Goal: Task Accomplishment & Management: Manage account settings

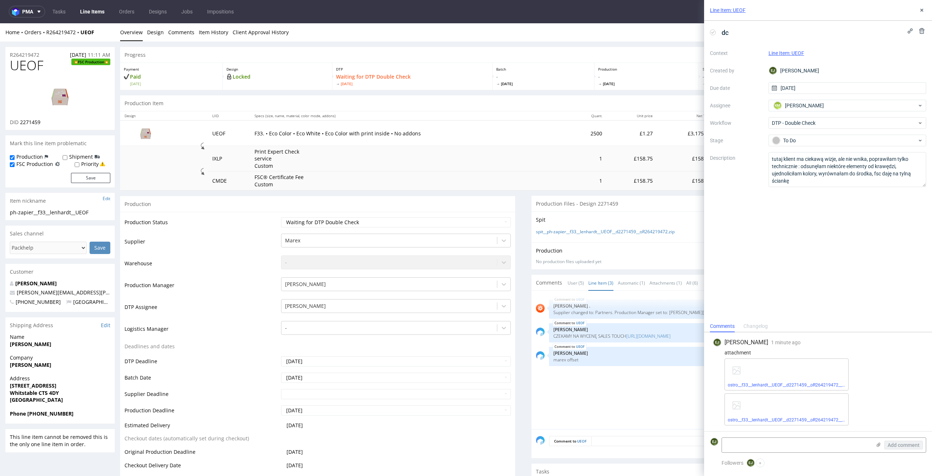
scroll to position [2, 0]
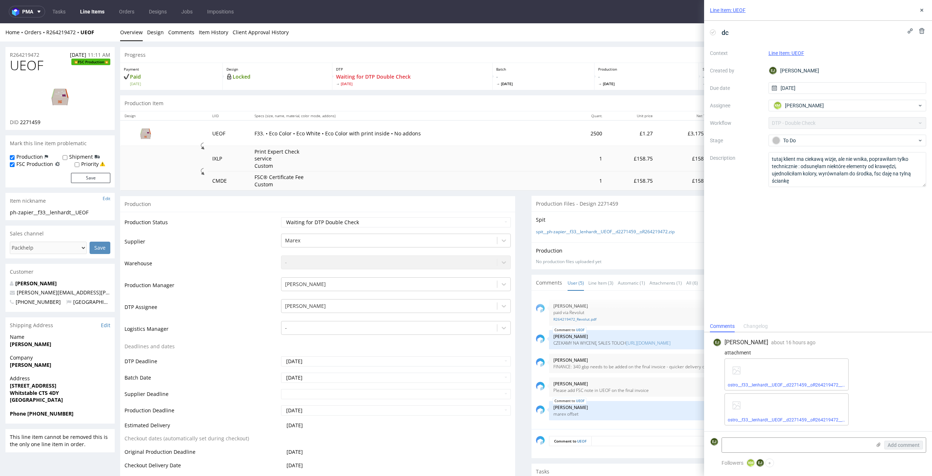
click at [93, 17] on link "Line Items" at bounding box center [92, 12] width 33 height 12
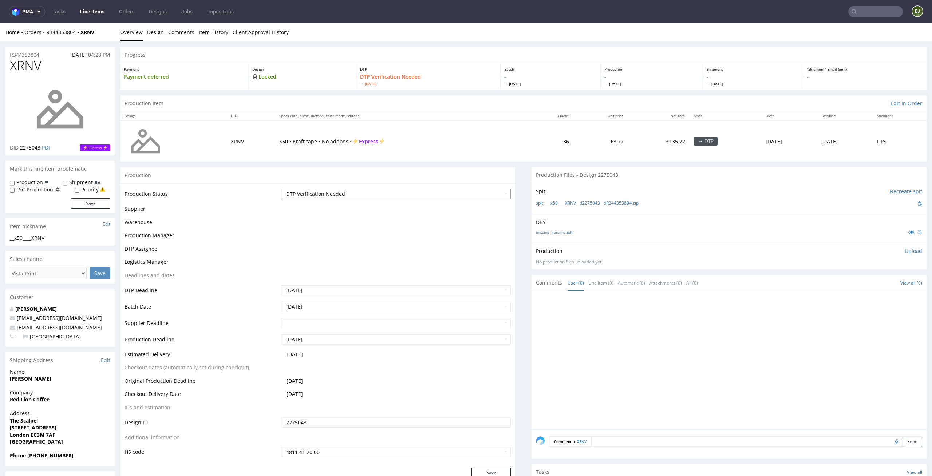
click at [413, 197] on select "Waiting for Artwork Waiting for Diecut Waiting for Mockup Waiting for DTP Waiti…" at bounding box center [396, 194] width 230 height 10
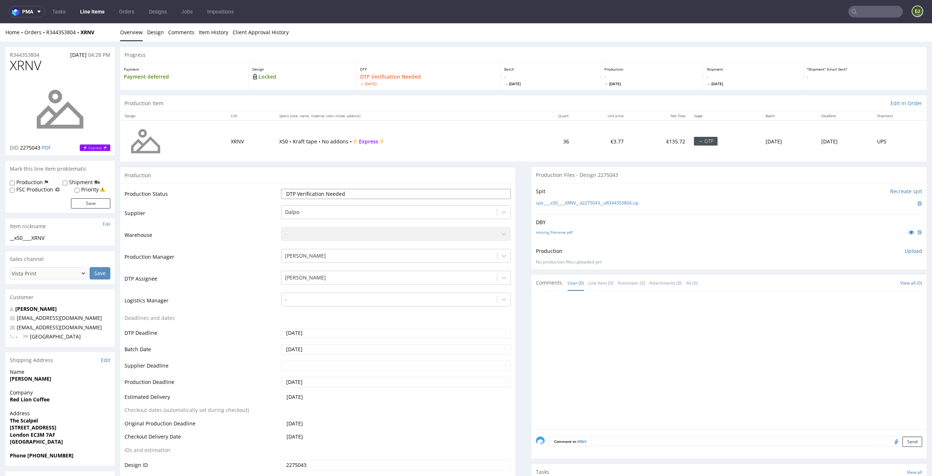
select select "dtp_in_process"
click at [281, 189] on select "Waiting for Artwork Waiting for Diecut Waiting for Mockup Waiting for DTP Waiti…" at bounding box center [396, 194] width 230 height 10
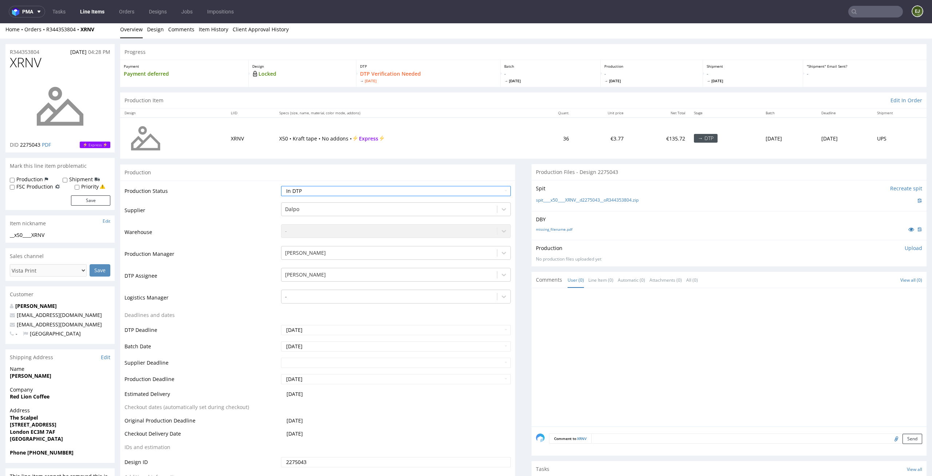
scroll to position [190, 0]
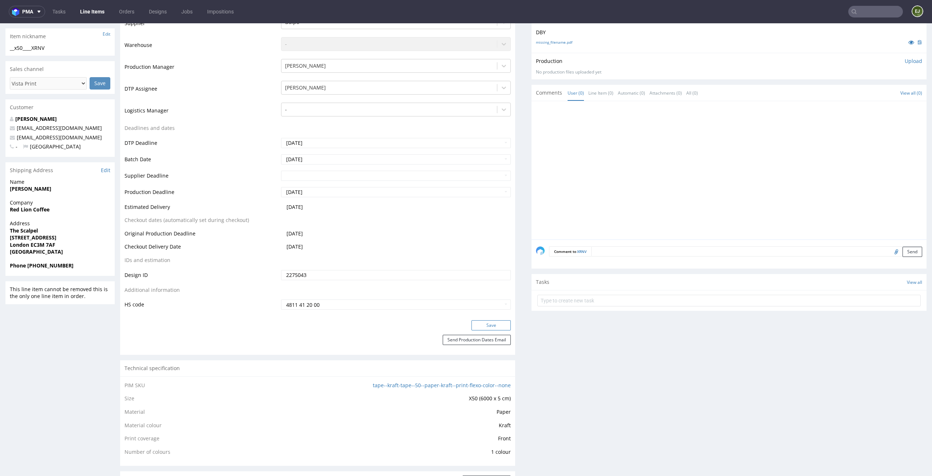
click at [495, 323] on button "Save" at bounding box center [490, 325] width 39 height 10
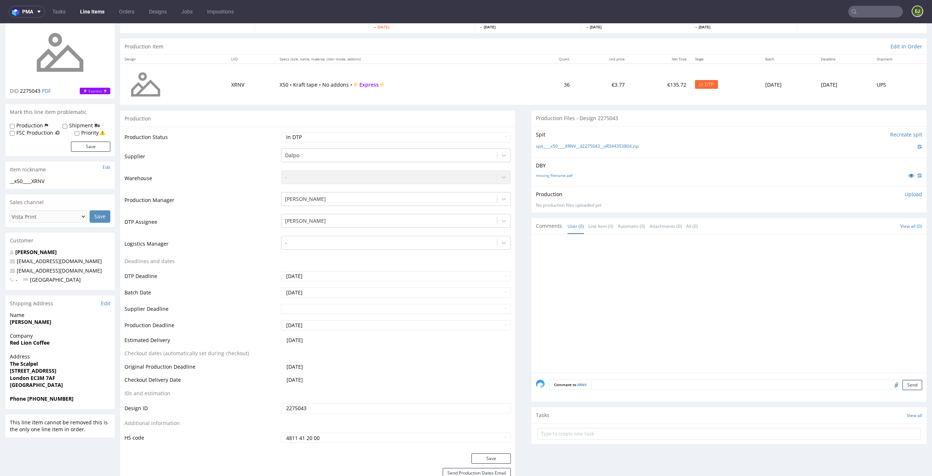
scroll to position [0, 0]
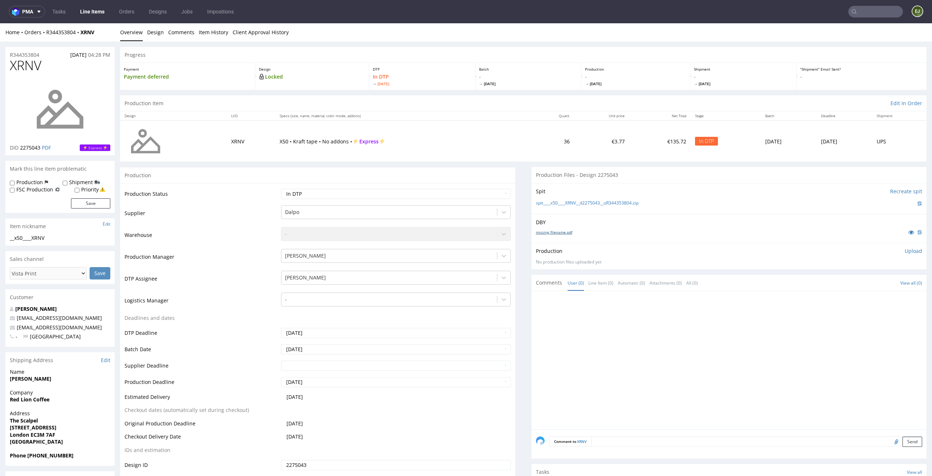
click at [566, 233] on link "missing_filename.pdf" at bounding box center [554, 232] width 36 height 5
click at [549, 206] on link "spit____x50____XRNV__d2275043__oR344353804.zip" at bounding box center [587, 203] width 103 height 6
click at [904, 247] on p "Upload" at bounding box center [912, 250] width 17 height 7
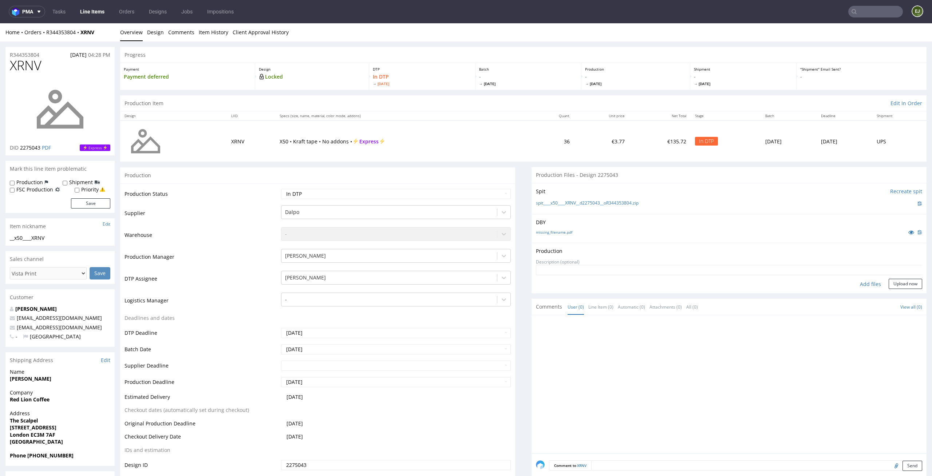
click at [854, 282] on div "Add files" at bounding box center [870, 284] width 36 height 11
type input "C:\fakepath\__x50____XRNV__d2275043__oR344353804__latest__front.pdf"
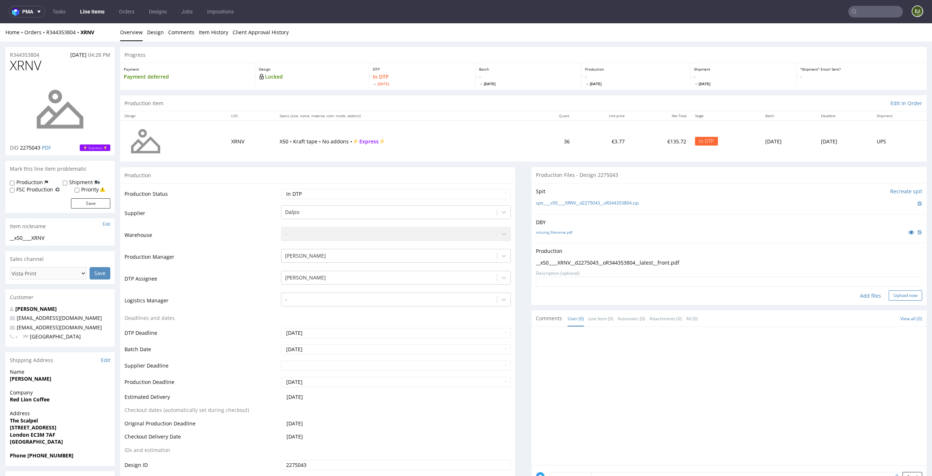
click at [899, 290] on button "Upload now" at bounding box center [904, 295] width 33 height 10
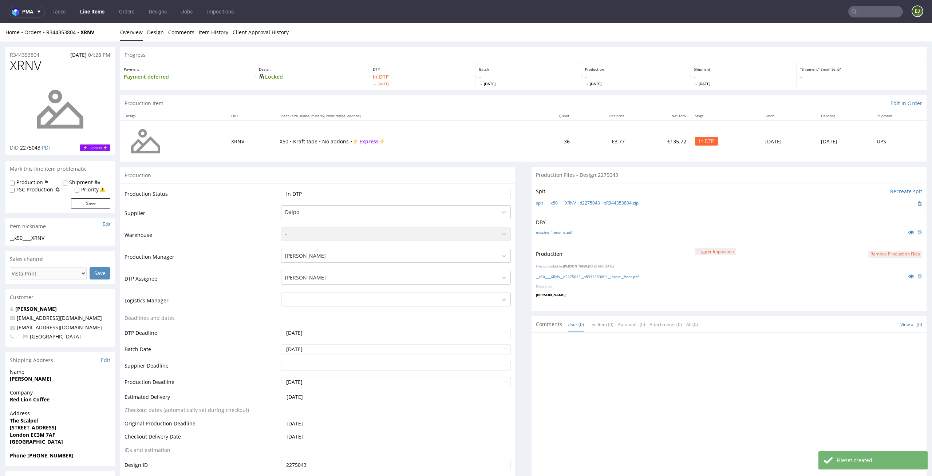
click at [497, 199] on td "Waiting for Artwork Waiting for Diecut Waiting for Mockup Waiting for DTP Waiti…" at bounding box center [395, 196] width 232 height 16
click at [495, 195] on select "Waiting for Artwork Waiting for Diecut Waiting for Mockup Waiting for DTP Waiti…" at bounding box center [396, 194] width 230 height 10
select select "dtp_production_ready"
click at [281, 189] on select "Waiting for Artwork Waiting for Diecut Waiting for Mockup Waiting for DTP Waiti…" at bounding box center [396, 194] width 230 height 10
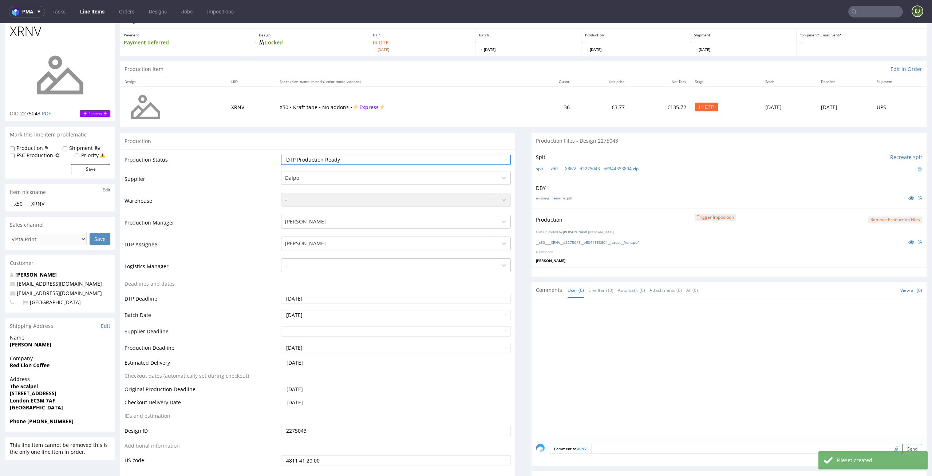
scroll to position [69, 0]
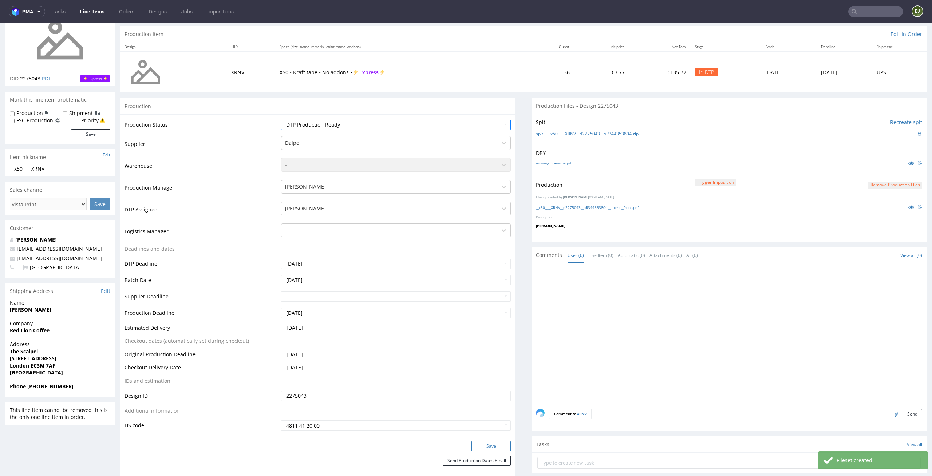
click at [492, 446] on button "Save" at bounding box center [490, 446] width 39 height 10
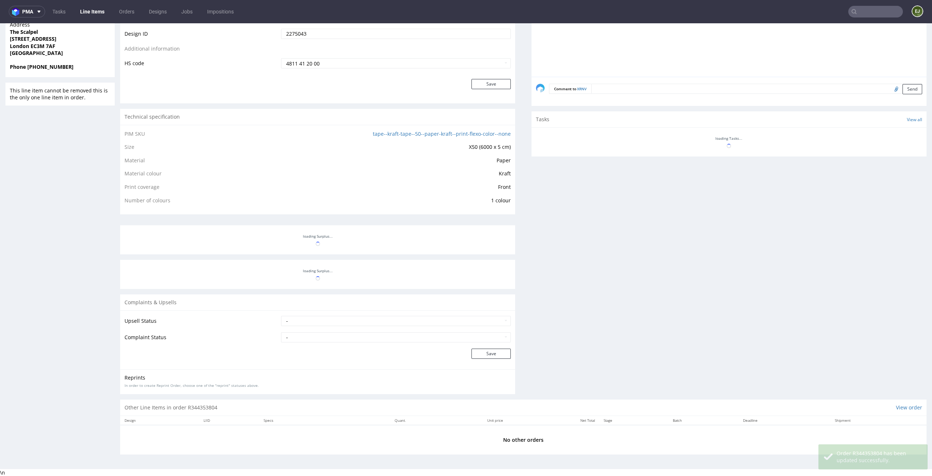
scroll to position [389, 0]
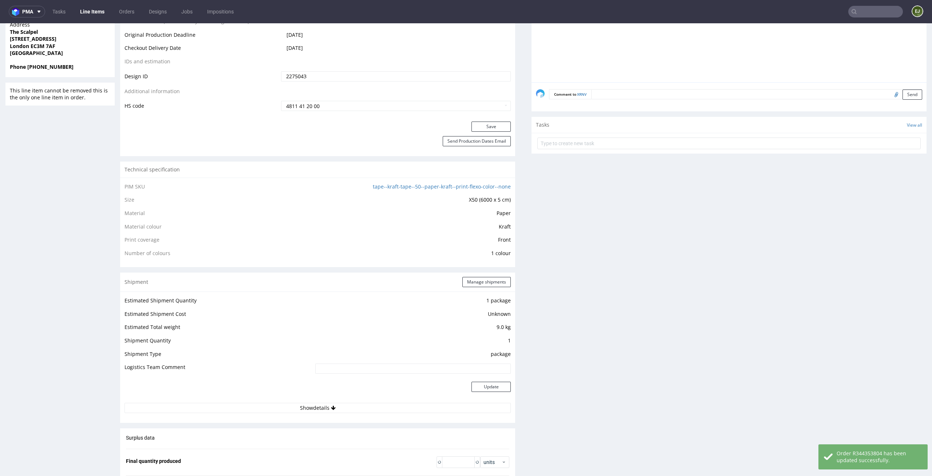
click at [88, 15] on link "Line Items" at bounding box center [92, 12] width 33 height 12
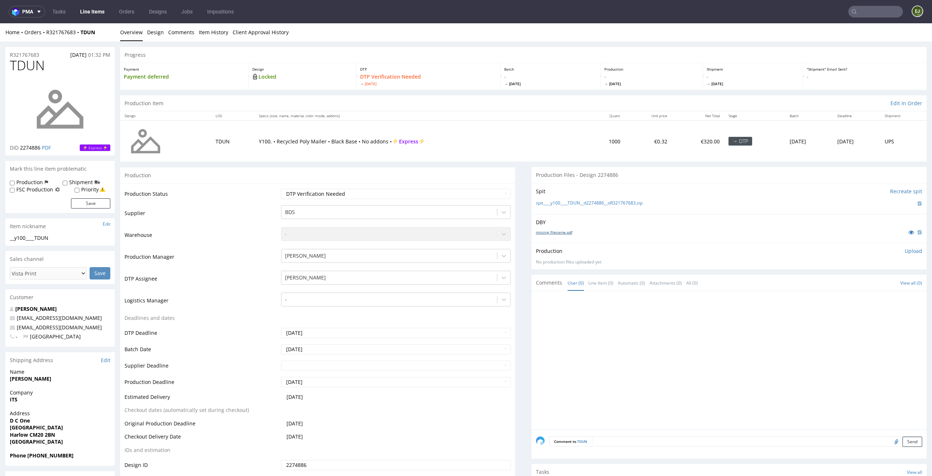
click at [548, 233] on link "missing_filename.pdf" at bounding box center [554, 232] width 36 height 5
click at [549, 202] on link "spit____y100____TDUN__d2274886__oR321767683.zip" at bounding box center [589, 203] width 107 height 6
click at [474, 194] on select "Waiting for Artwork Waiting for Diecut Waiting for Mockup Waiting for DTP Waiti…" at bounding box center [396, 194] width 230 height 10
select select "dtp_in_process"
click at [281, 189] on select "Waiting for Artwork Waiting for Diecut Waiting for Mockup Waiting for DTP Waiti…" at bounding box center [396, 194] width 230 height 10
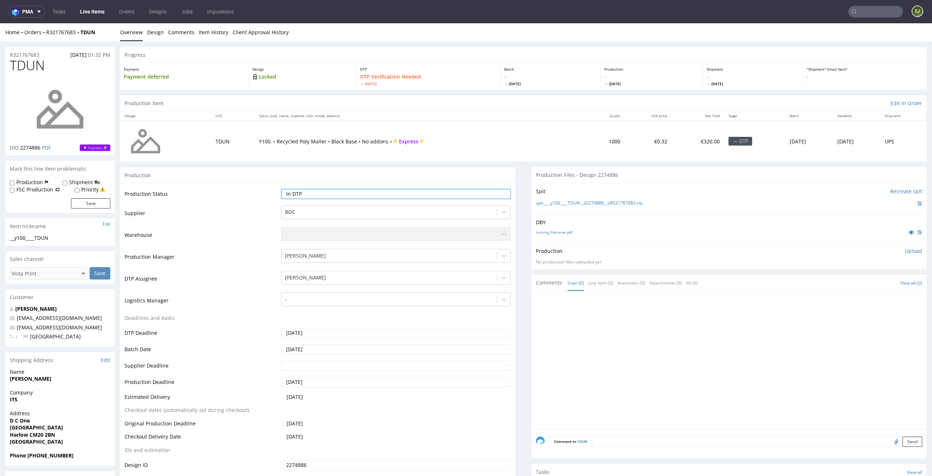
scroll to position [53, 0]
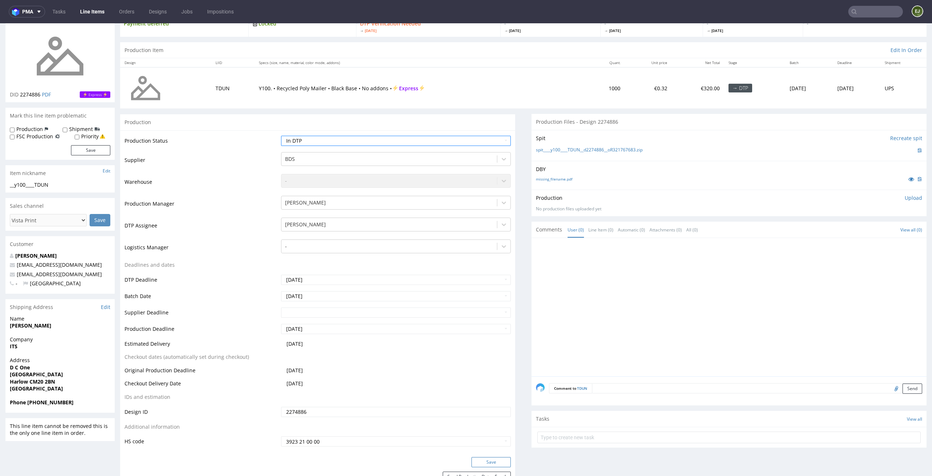
click at [497, 457] on button "Save" at bounding box center [490, 462] width 39 height 10
click at [904, 195] on p "Upload" at bounding box center [912, 197] width 17 height 7
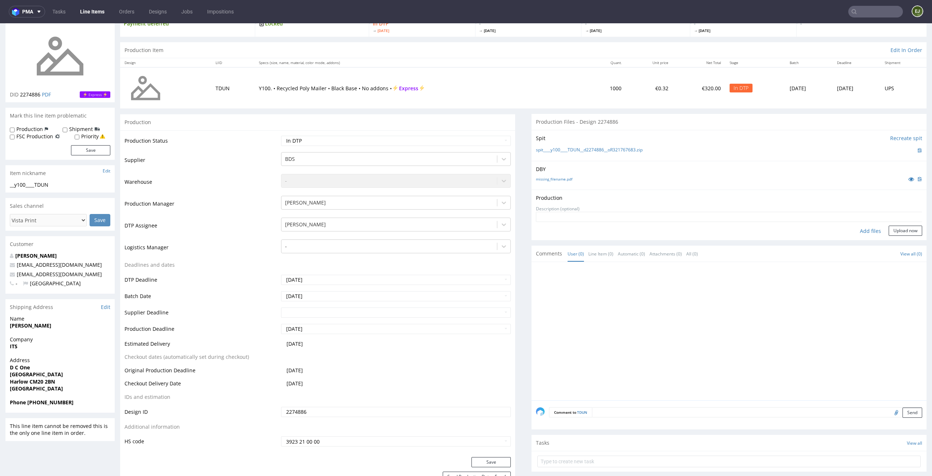
click at [852, 233] on div "Add files" at bounding box center [870, 231] width 36 height 11
type input "C:\fakepath\__y100____TDUN__d2274886__oR321767683__latest__front.pdf"
click at [892, 245] on button "Upload now" at bounding box center [904, 242] width 33 height 10
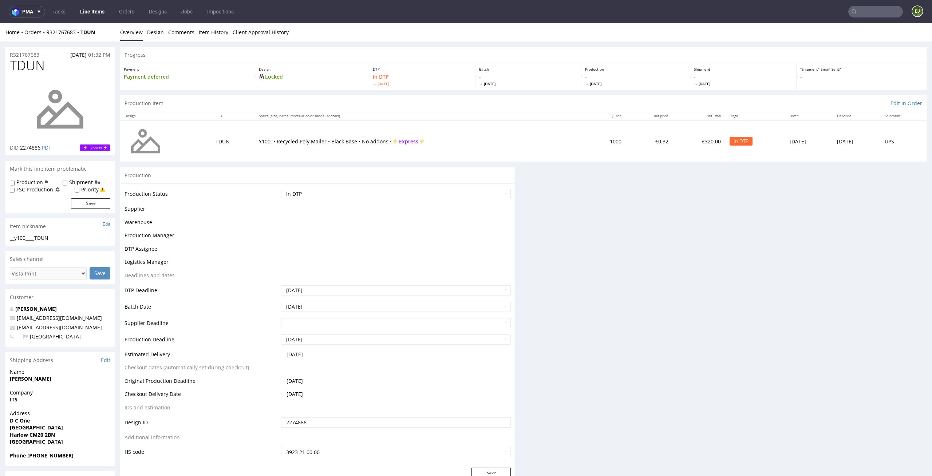
scroll to position [0, 0]
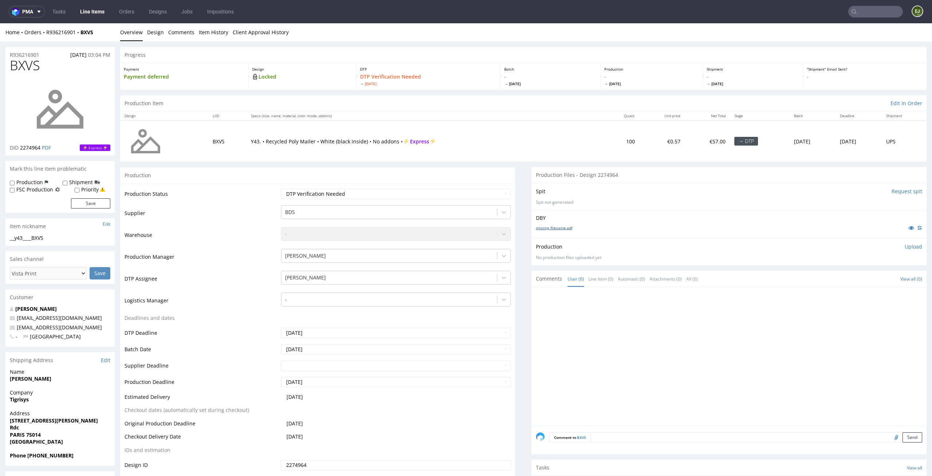
click at [551, 230] on link "missing_filename.pdf" at bounding box center [554, 227] width 36 height 5
drag, startPoint x: 52, startPoint y: 238, endPoint x: 0, endPoint y: 238, distance: 52.4
copy div "__y43____BXVS"
drag, startPoint x: 40, startPoint y: 146, endPoint x: 21, endPoint y: 147, distance: 19.0
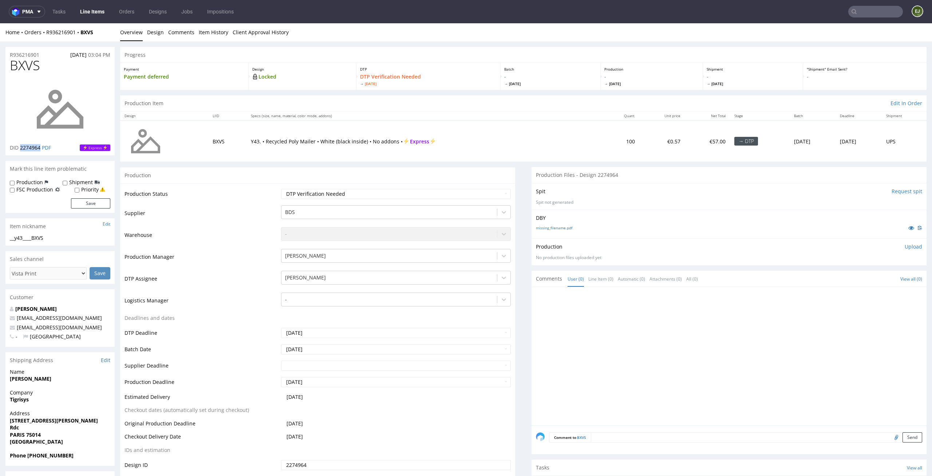
click at [21, 147] on span "2274964" at bounding box center [30, 147] width 20 height 7
copy span "2274964"
drag, startPoint x: 45, startPoint y: 53, endPoint x: 0, endPoint y: 47, distance: 46.0
copy p "R936216901"
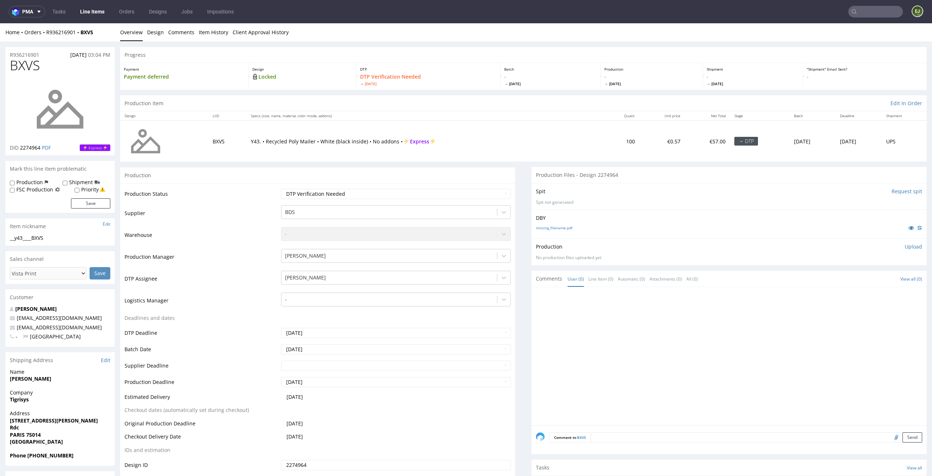
click at [899, 241] on div "Production Upload No production files uploaded yet Description (optional) Add f…" at bounding box center [728, 251] width 395 height 27
click at [904, 246] on p "Upload" at bounding box center [912, 246] width 17 height 7
click at [852, 278] on div "Add files" at bounding box center [870, 280] width 36 height 11
type input "C:\fakepath\__y43____BXVS__d2274964__oR936216901.pdf"
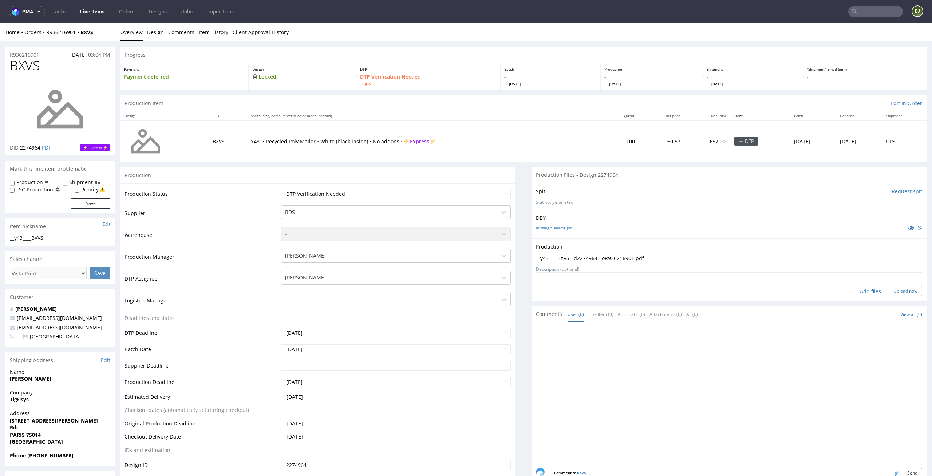
click at [892, 288] on button "Upload now" at bounding box center [904, 291] width 33 height 10
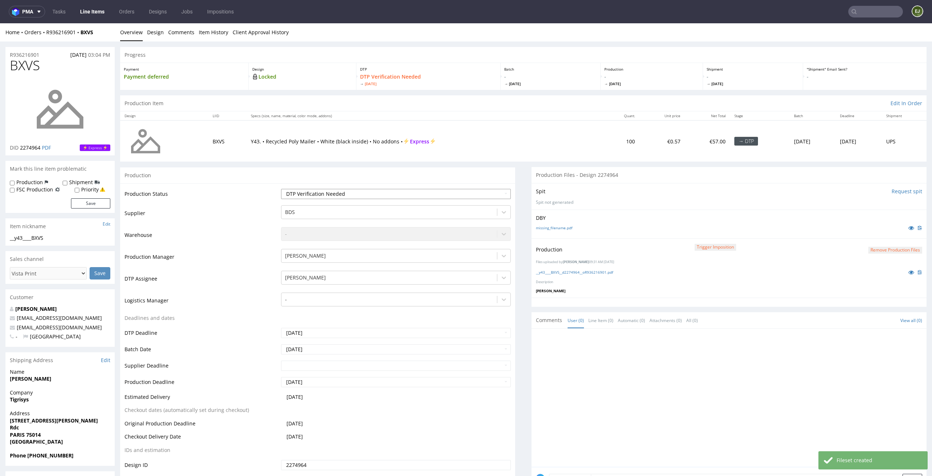
click at [490, 190] on select "Waiting for Artwork Waiting for Diecut Waiting for Mockup Waiting for DTP Waiti…" at bounding box center [396, 194] width 230 height 10
select select "dtp_production_ready"
click at [281, 189] on select "Waiting for Artwork Waiting for Diecut Waiting for Mockup Waiting for DTP Waiti…" at bounding box center [396, 194] width 230 height 10
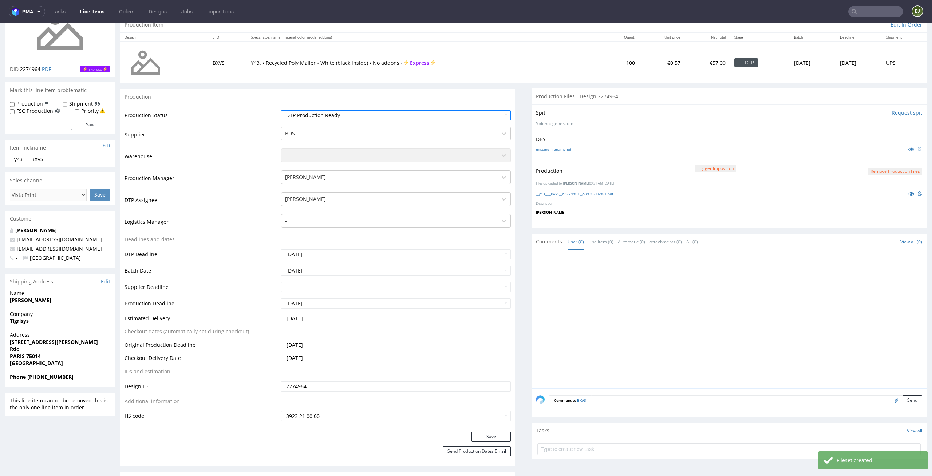
scroll to position [94, 0]
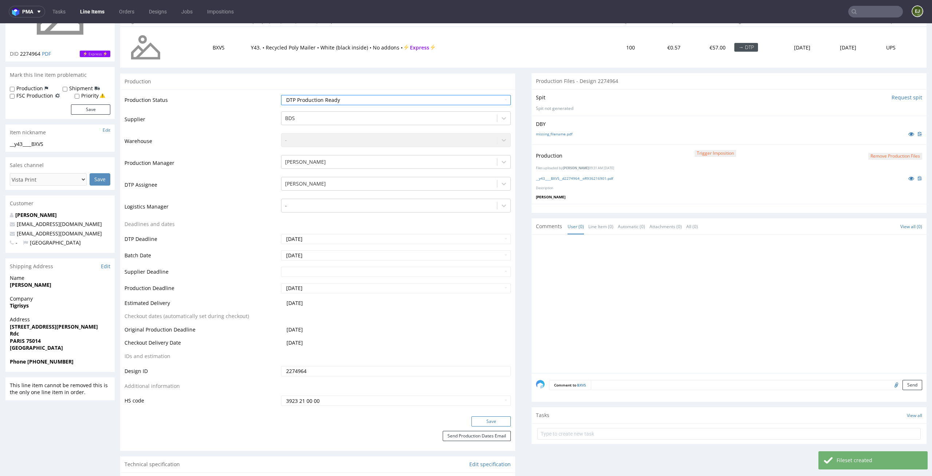
click at [471, 418] on button "Save" at bounding box center [490, 421] width 39 height 10
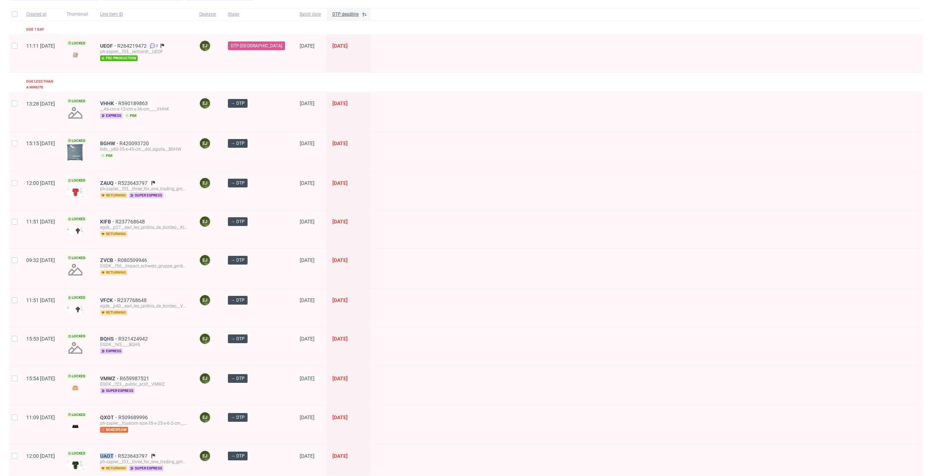
scroll to position [42, 0]
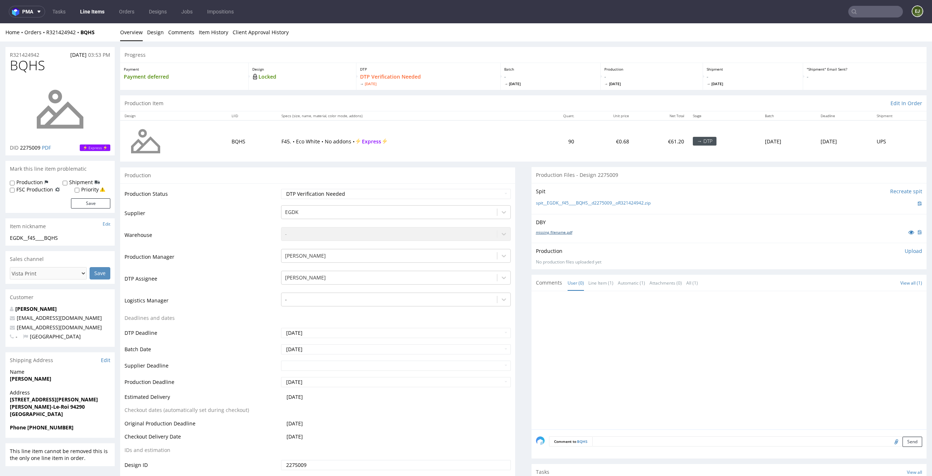
click at [543, 233] on link "missing_filename.pdf" at bounding box center [554, 232] width 36 height 5
click at [551, 201] on link "spit__EGDK__f45____BQHS__d2275009__oR321424942.zip" at bounding box center [593, 203] width 115 height 6
drag, startPoint x: 45, startPoint y: 68, endPoint x: 0, endPoint y: 59, distance: 45.7
copy span "BQHS"
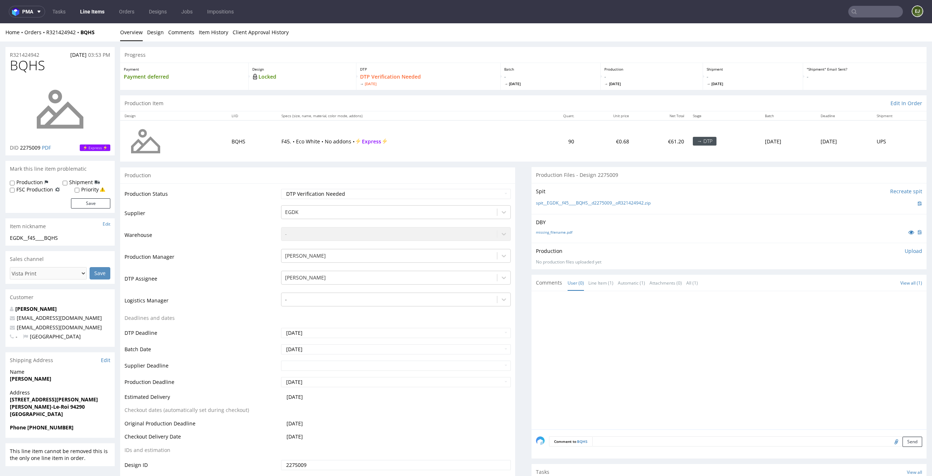
click at [901, 246] on div "Production Upload No production files uploaded yet Description (optional) Add f…" at bounding box center [728, 256] width 395 height 27
click at [904, 250] on p "Upload" at bounding box center [912, 250] width 17 height 7
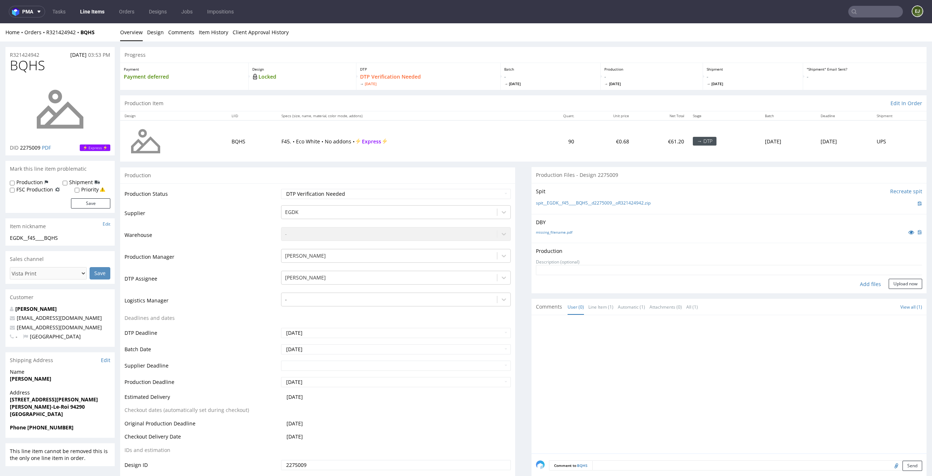
click at [859, 283] on div "Add files" at bounding box center [870, 284] width 36 height 11
type input "C:\fakepath\EGDK__f45____BQHS__d2275009__oR321424942__latest__outside.pdf"
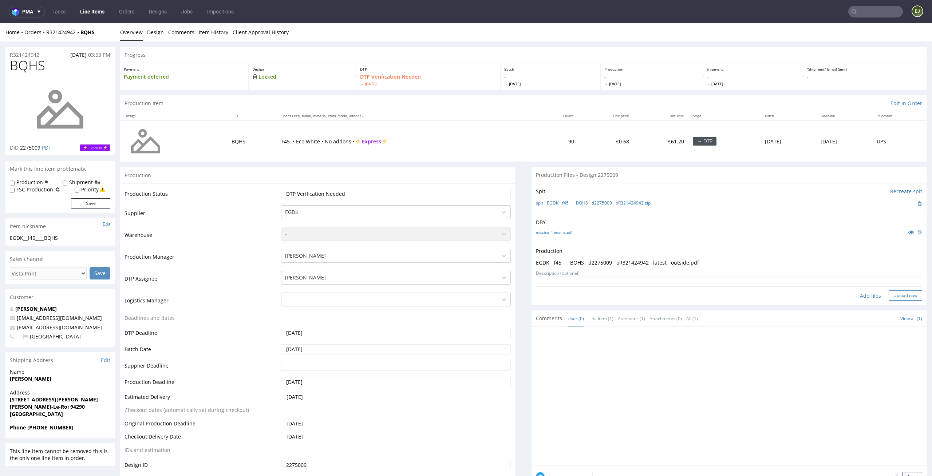
click at [888, 292] on button "Upload now" at bounding box center [904, 295] width 33 height 10
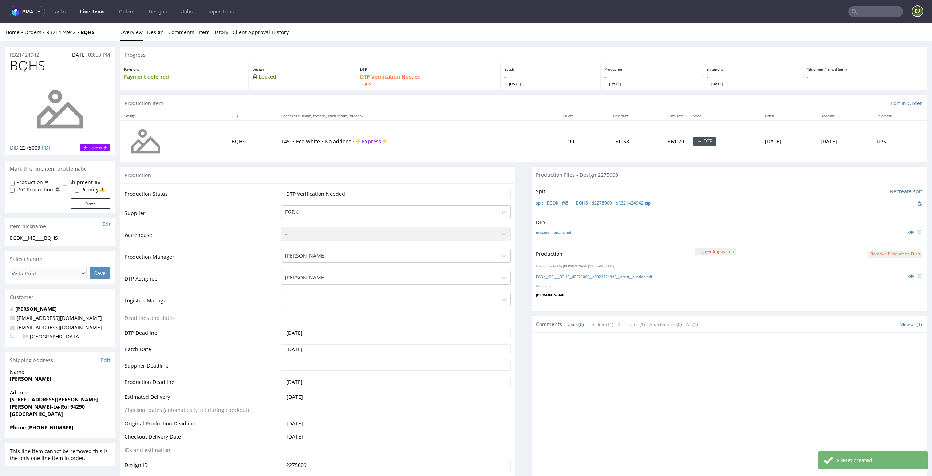
click at [498, 201] on td "Waiting for Artwork Waiting for Diecut Waiting for Mockup Waiting for DTP Waiti…" at bounding box center [395, 196] width 232 height 16
click at [498, 193] on select "Waiting for Artwork Waiting for Diecut Waiting for Mockup Waiting for DTP Waiti…" at bounding box center [396, 194] width 230 height 10
select select "dtp_production_ready"
click at [281, 189] on select "Waiting for Artwork Waiting for Diecut Waiting for Mockup Waiting for DTP Waiti…" at bounding box center [396, 194] width 230 height 10
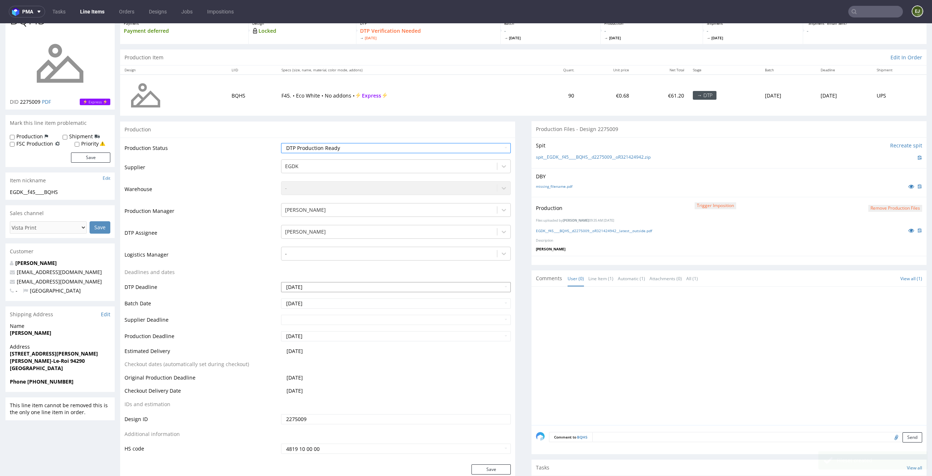
scroll to position [140, 0]
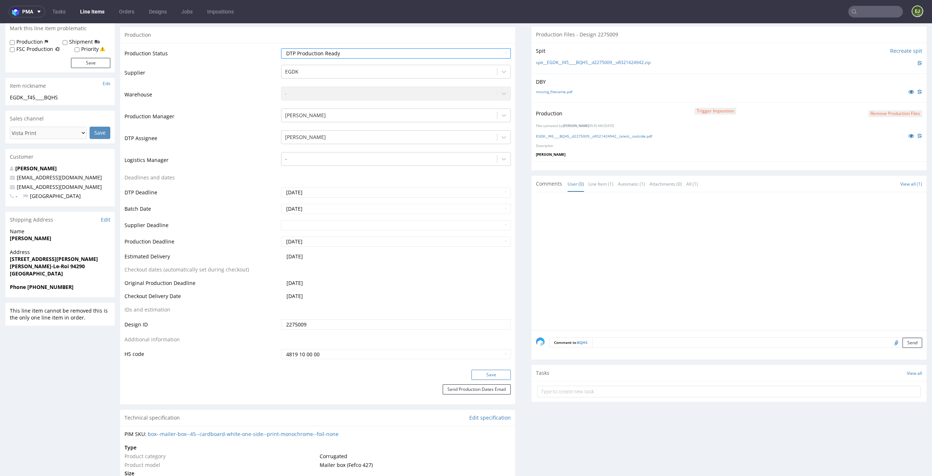
click at [494, 374] on button "Save" at bounding box center [490, 375] width 39 height 10
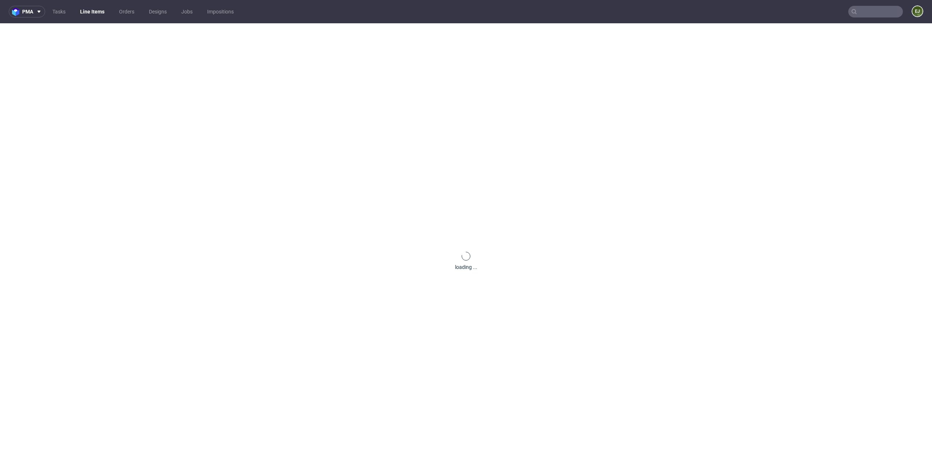
scroll to position [0, 0]
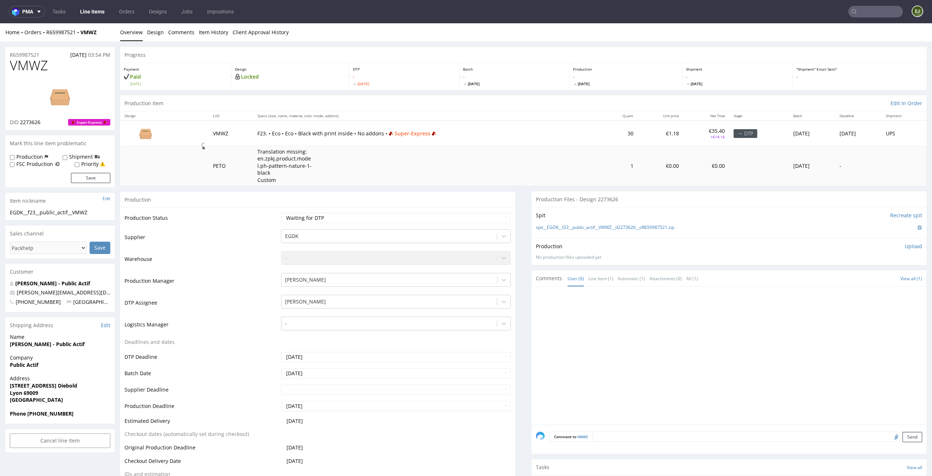
click at [550, 55] on div "Progress" at bounding box center [523, 55] width 806 height 16
click at [153, 38] on link "Design" at bounding box center [155, 32] width 17 height 18
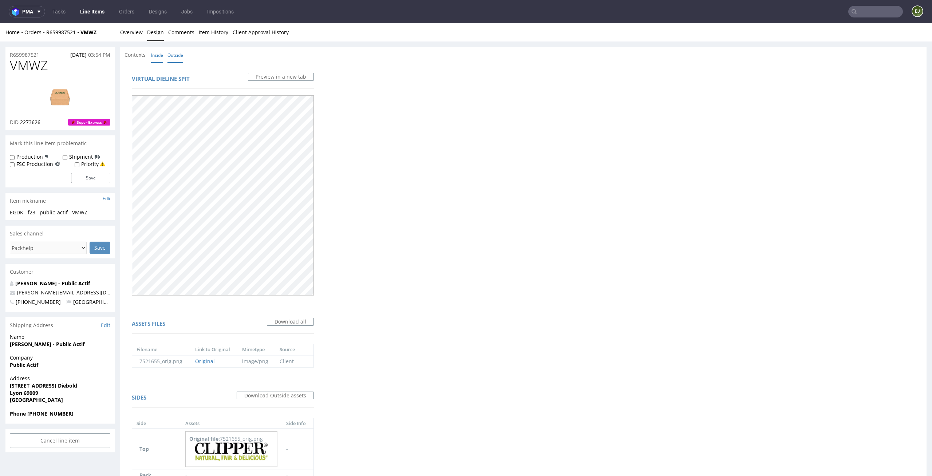
click at [155, 58] on link "Inside" at bounding box center [157, 55] width 12 height 16
click at [122, 32] on link "Overview" at bounding box center [131, 32] width 23 height 18
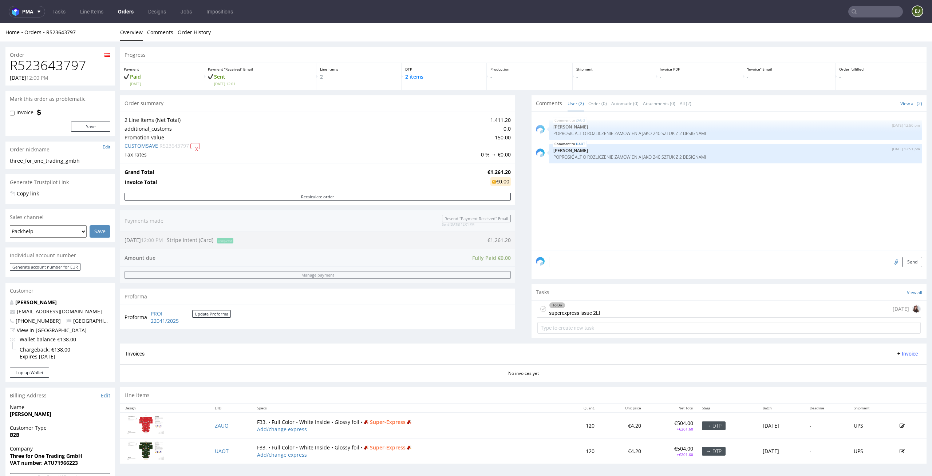
click at [583, 310] on div "To Do superexpress issue 2LI" at bounding box center [574, 309] width 51 height 17
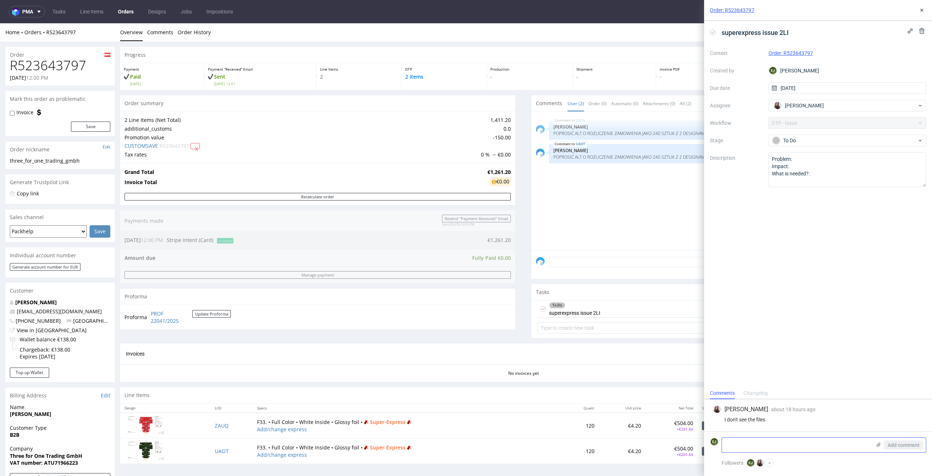
click at [878, 446] on icon at bounding box center [878, 445] width 6 height 6
click at [0, 0] on input "file" at bounding box center [0, 0] width 0 height 0
click at [764, 443] on textarea at bounding box center [796, 445] width 149 height 15
paste textarea "Sorry, I'm attaching the file now"
type textarea "Sorry, I'm attaching the file now"
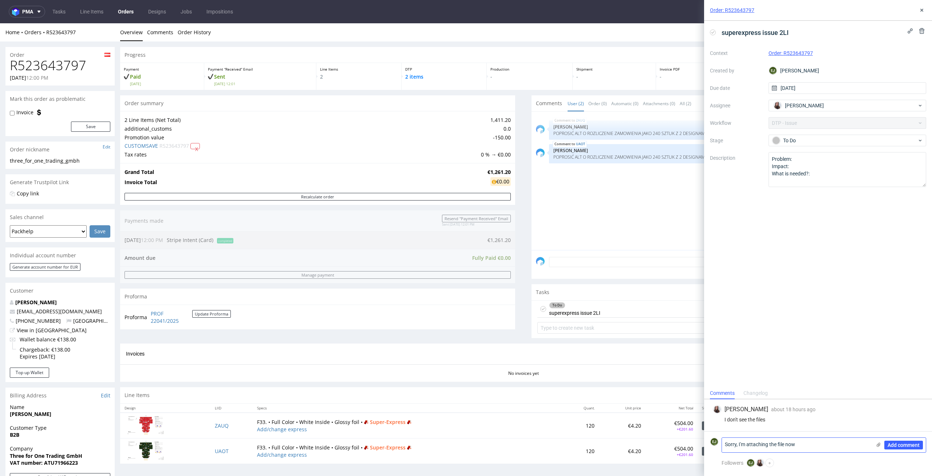
click at [877, 444] on use at bounding box center [878, 445] width 4 height 4
click at [0, 0] on input "file" at bounding box center [0, 0] width 0 height 0
click at [897, 444] on span "Add comment" at bounding box center [903, 445] width 32 height 5
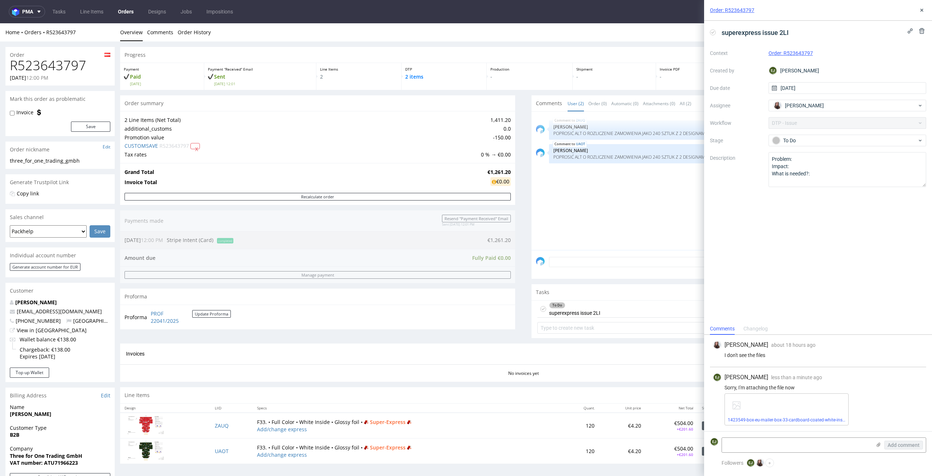
scroll to position [160, 0]
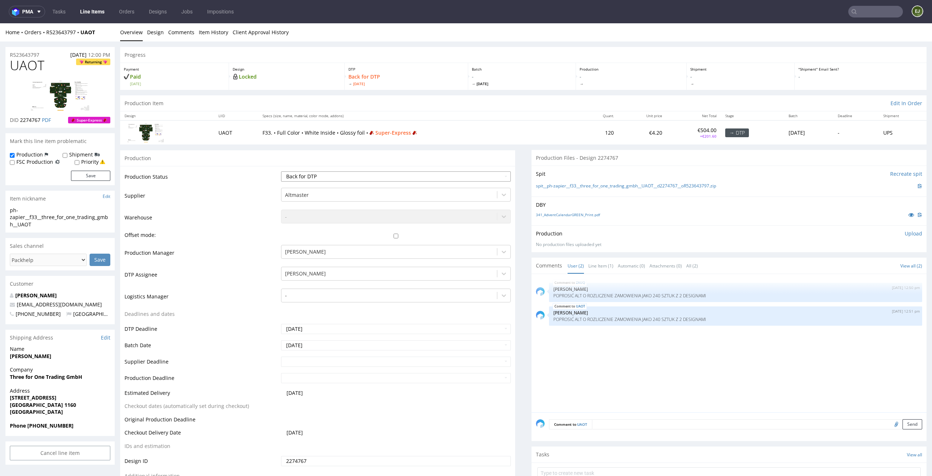
click at [489, 173] on select "Waiting for Artwork Waiting for Diecut Waiting for Mockup Waiting for DTP Waiti…" at bounding box center [396, 176] width 230 height 10
select select "dtp_issue"
click at [281, 171] on select "Waiting for Artwork Waiting for Diecut Waiting for Mockup Waiting for DTP Waiti…" at bounding box center [396, 176] width 230 height 10
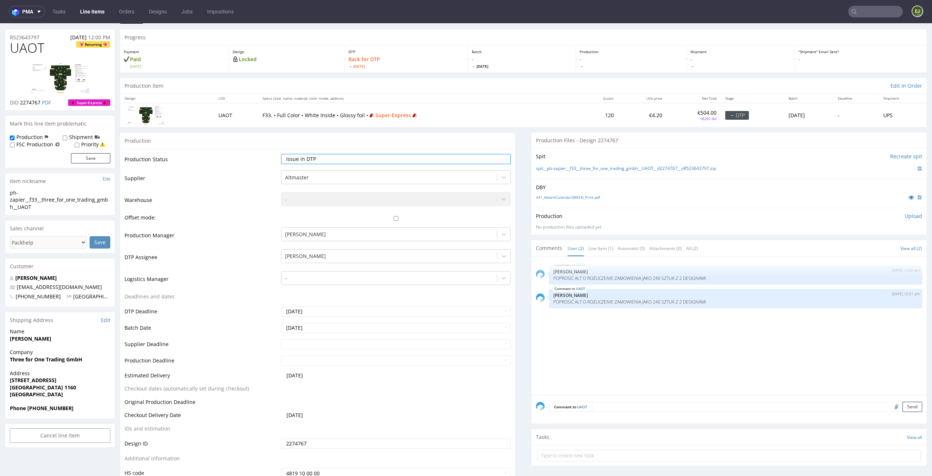
scroll to position [90, 0]
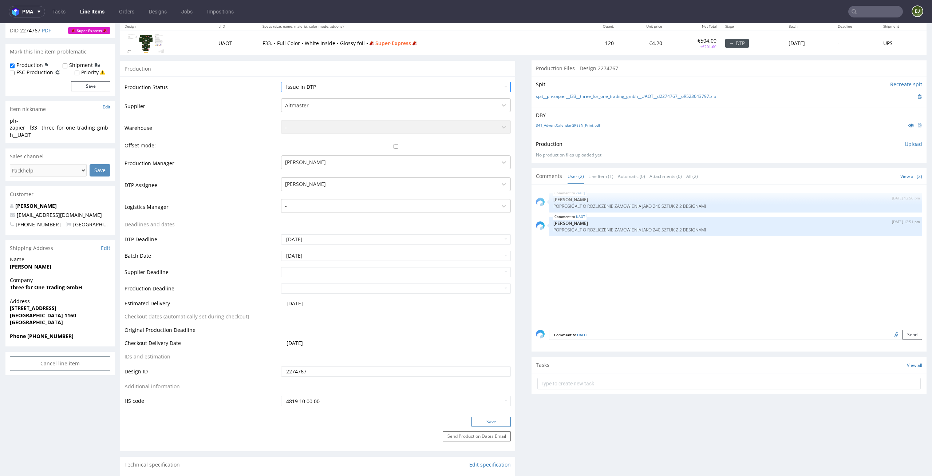
click at [497, 420] on button "Save" at bounding box center [490, 422] width 39 height 10
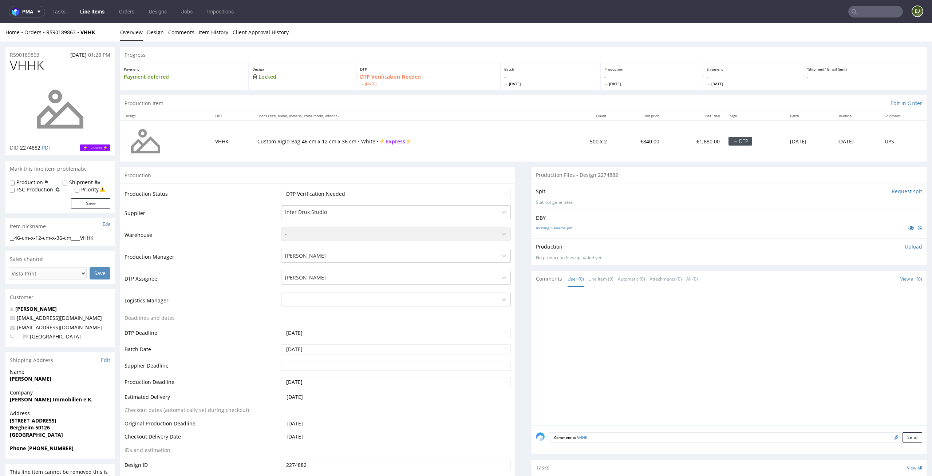
click at [496, 203] on td "Waiting for Artwork Waiting for Diecut Waiting for Mockup Waiting for DTP Waiti…" at bounding box center [395, 196] width 232 height 16
click at [635, 345] on div at bounding box center [731, 358] width 390 height 134
click at [541, 234] on div "DBY missing_filename.pdf" at bounding box center [728, 224] width 395 height 29
click at [545, 229] on link "missing_filename.pdf" at bounding box center [554, 227] width 36 height 5
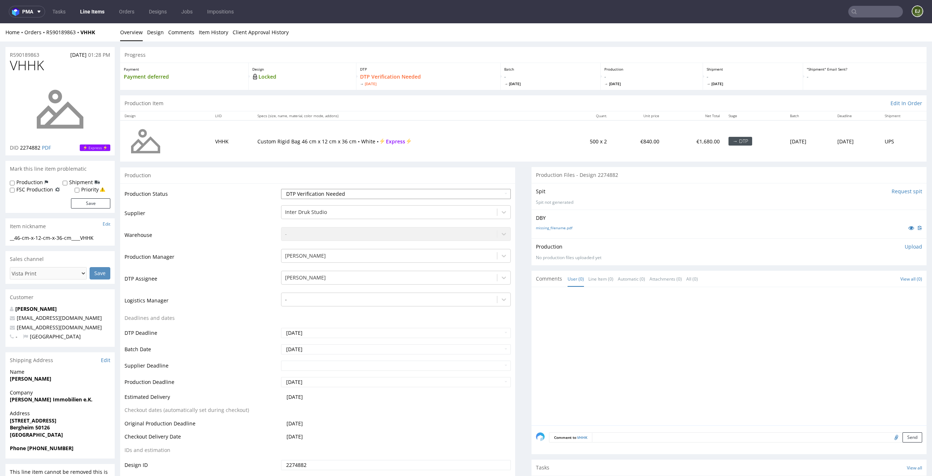
click at [489, 195] on select "Waiting for Artwork Waiting for Diecut Waiting for Mockup Waiting for DTP Waiti…" at bounding box center [396, 194] width 230 height 10
select select "dtp_in_process"
click at [281, 189] on select "Waiting for Artwork Waiting for Diecut Waiting for Mockup Waiting for DTP Waiti…" at bounding box center [396, 194] width 230 height 10
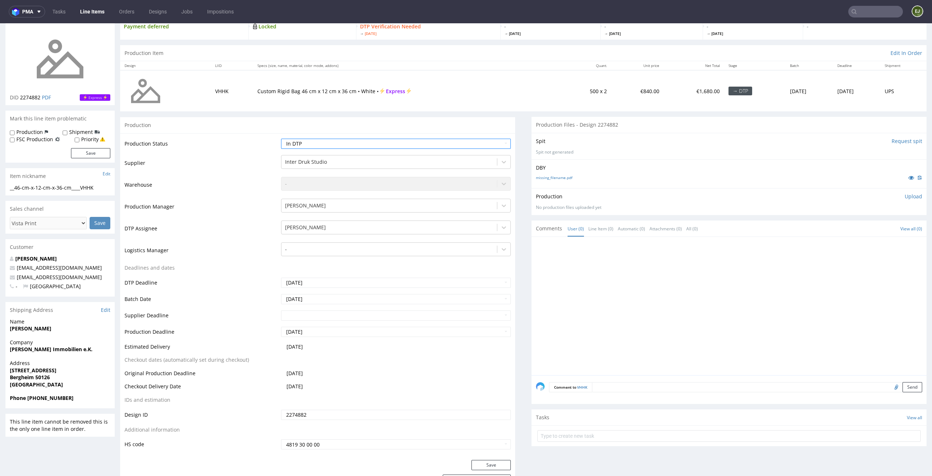
scroll to position [113, 0]
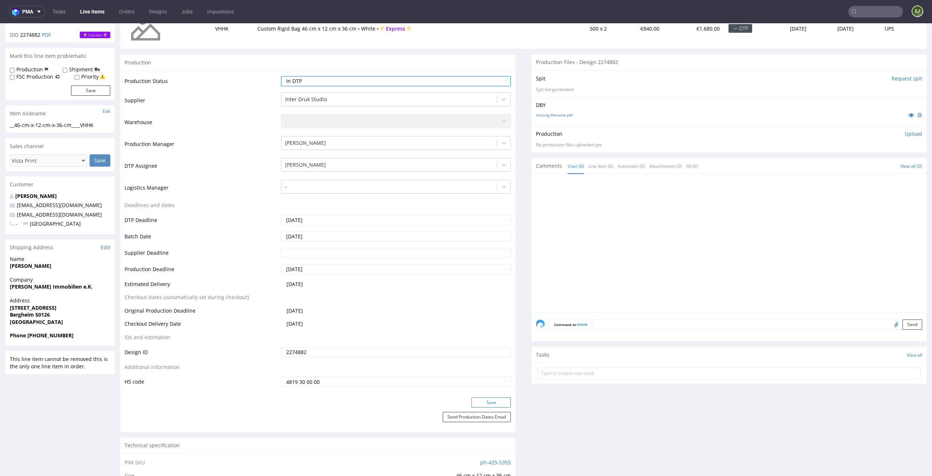
click at [501, 401] on button "Save" at bounding box center [490, 402] width 39 height 10
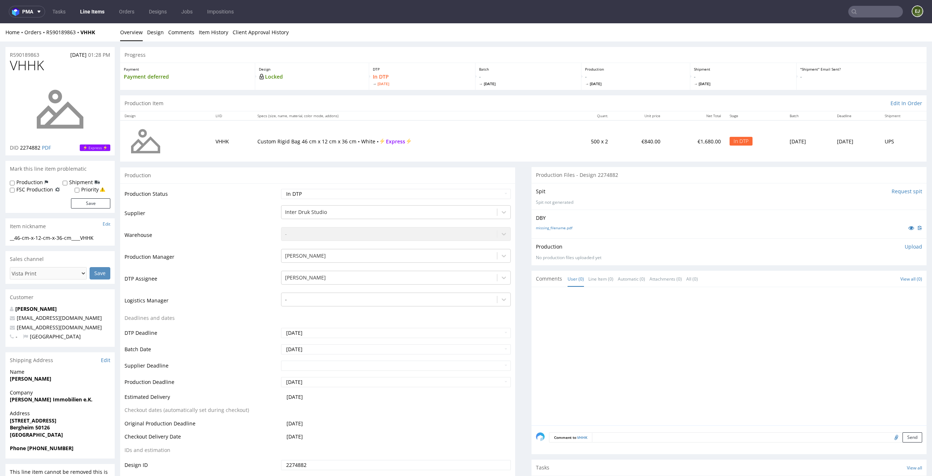
click at [60, 97] on img at bounding box center [60, 109] width 58 height 58
drag, startPoint x: 292, startPoint y: 141, endPoint x: 253, endPoint y: 139, distance: 39.3
click at [257, 139] on p "Custom Rigid Bag 46 cm x 12 cm x 36 cm • White • Express" at bounding box center [407, 141] width 301 height 7
click at [273, 143] on p "Custom Rigid Bag 46 cm x 12 cm x 36 cm • White • Express" at bounding box center [407, 141] width 301 height 7
drag, startPoint x: 291, startPoint y: 143, endPoint x: 246, endPoint y: 143, distance: 45.1
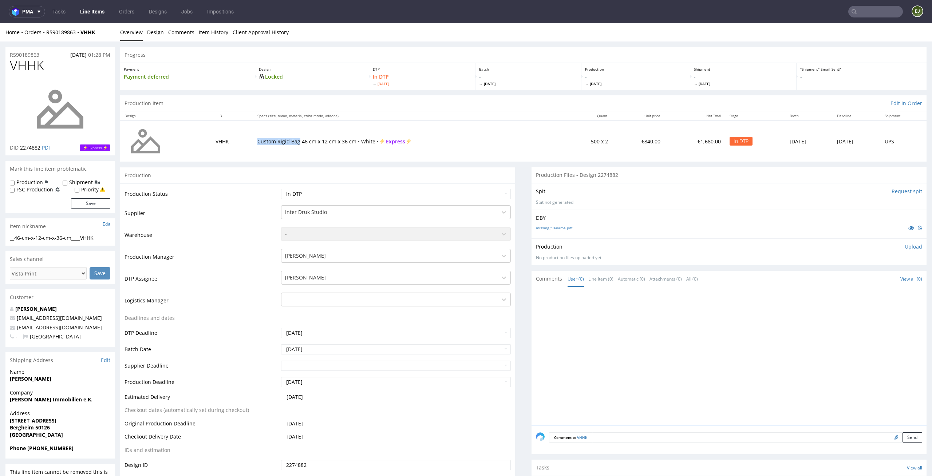
click at [253, 143] on td "Custom Rigid Bag 46 cm x 12 cm x 36 cm • White • Express" at bounding box center [408, 140] width 310 height 41
copy p "Custom Rigid Bag"
click at [484, 194] on select "Waiting for Artwork Waiting for Diecut Waiting for Mockup Waiting for DTP Waiti…" at bounding box center [396, 194] width 230 height 10
drag, startPoint x: 105, startPoint y: 240, endPoint x: 0, endPoint y: 239, distance: 104.8
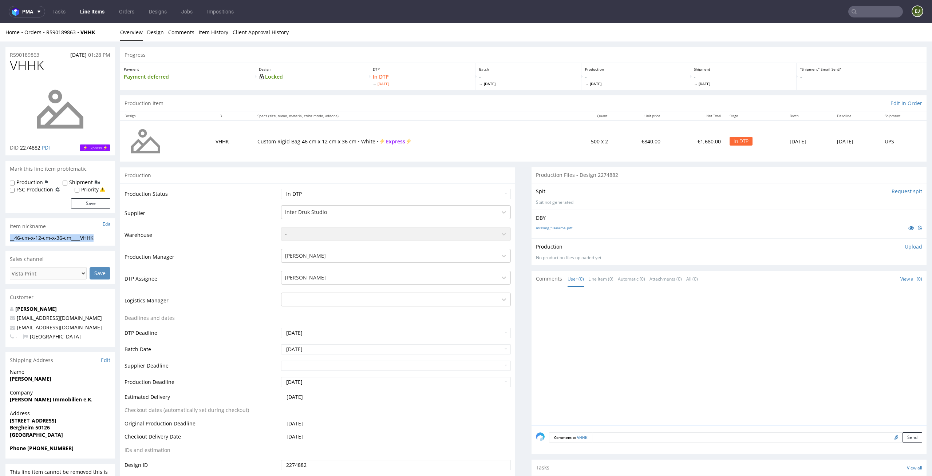
copy div "__46-cm-x-12-cm-x-36-cm____VHHK"
drag, startPoint x: 41, startPoint y: 148, endPoint x: 20, endPoint y: 148, distance: 21.1
click at [20, 148] on p "DID 2274882 PDF" at bounding box center [30, 147] width 41 height 7
copy span "2274882"
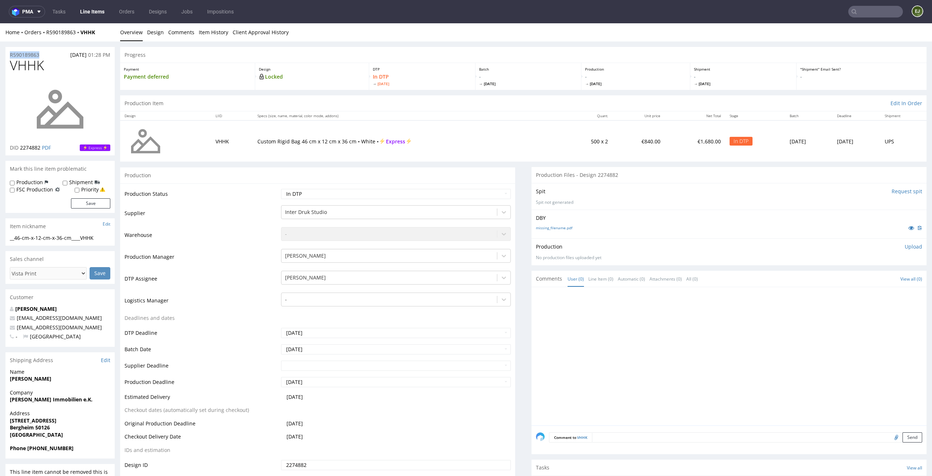
drag, startPoint x: 42, startPoint y: 51, endPoint x: 0, endPoint y: 51, distance: 42.2
copy p "R590189863"
click at [904, 247] on p "Upload" at bounding box center [912, 246] width 17 height 7
click at [871, 284] on div "Add files" at bounding box center [870, 280] width 36 height 11
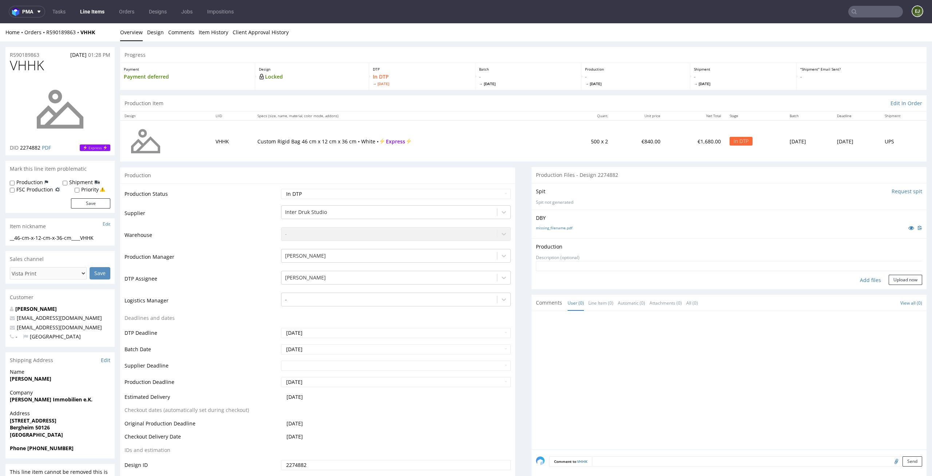
type input "C:\fakepath\__46-cm-x-12-cm-x-36-cm____VHHK__d2274882__oR590189863.pdf"
click at [907, 287] on button "Upload now" at bounding box center [904, 291] width 33 height 10
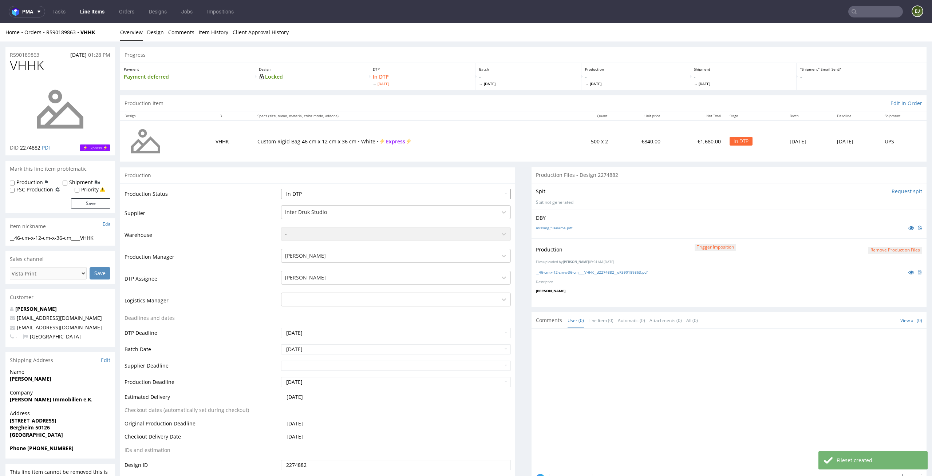
click at [497, 195] on select "Waiting for Artwork Waiting for Diecut Waiting for Mockup Waiting for DTP Waiti…" at bounding box center [396, 194] width 230 height 10
select select "dtp_production_ready"
click at [281, 189] on select "Waiting for Artwork Waiting for Diecut Waiting for Mockup Waiting for DTP Waiti…" at bounding box center [396, 194] width 230 height 10
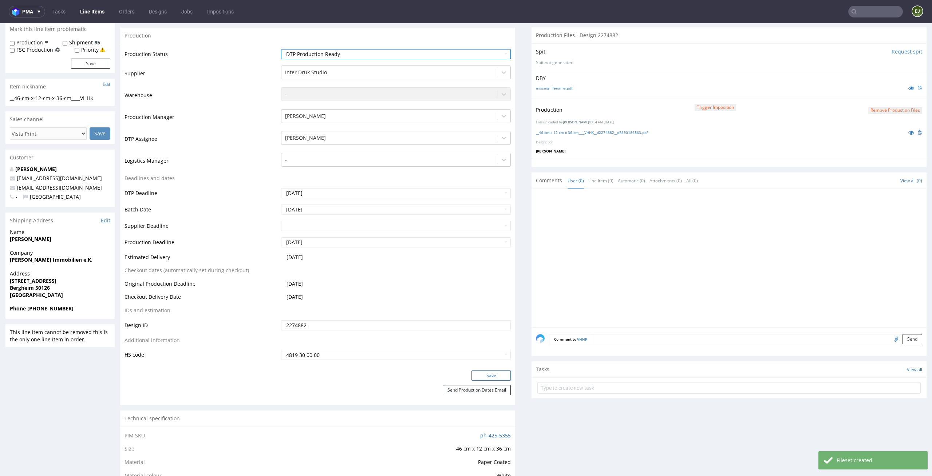
click at [503, 378] on button "Save" at bounding box center [490, 375] width 39 height 10
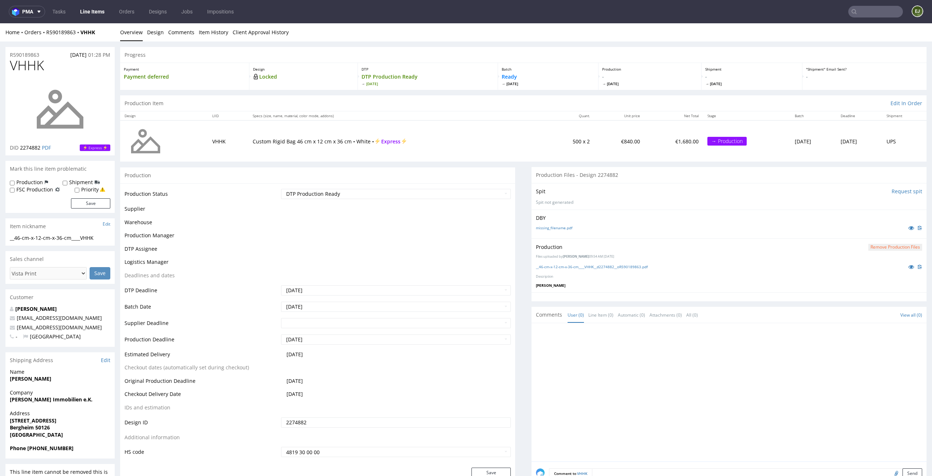
scroll to position [135, 0]
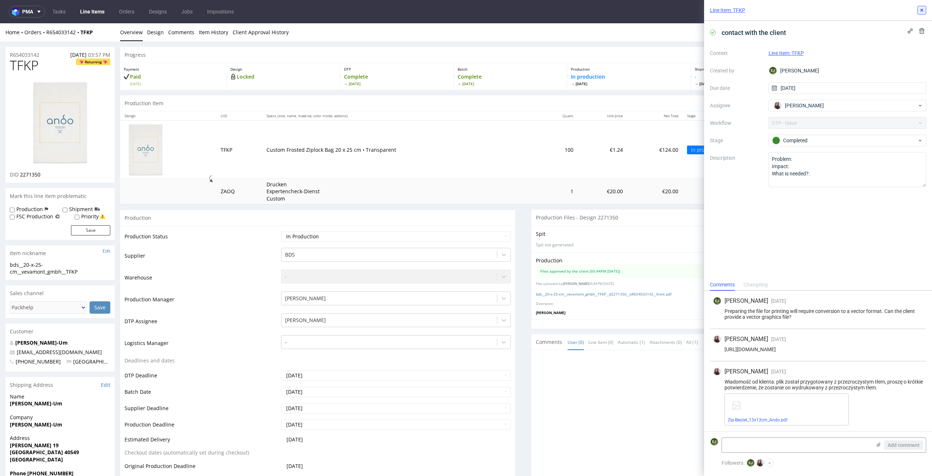
click at [924, 11] on icon at bounding box center [922, 10] width 6 height 6
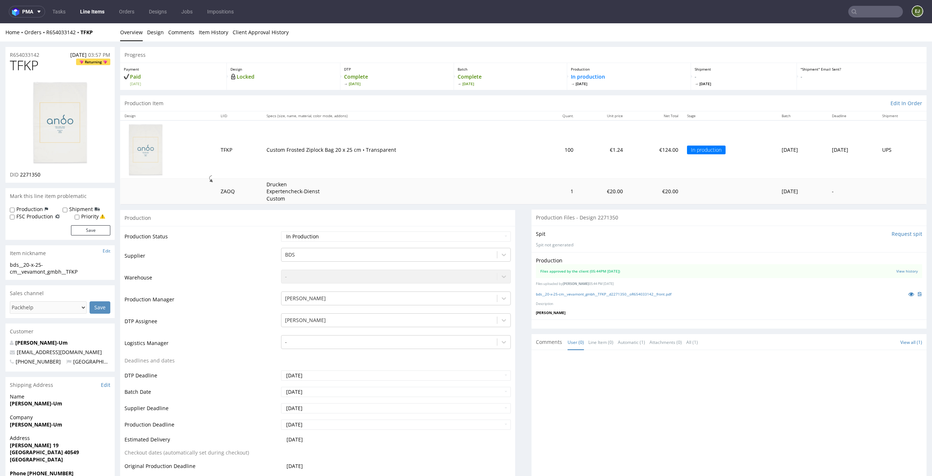
click at [742, 317] on div "Production Files approved by the client (05:44PM 10 Oct 2025) View history File…" at bounding box center [728, 285] width 395 height 67
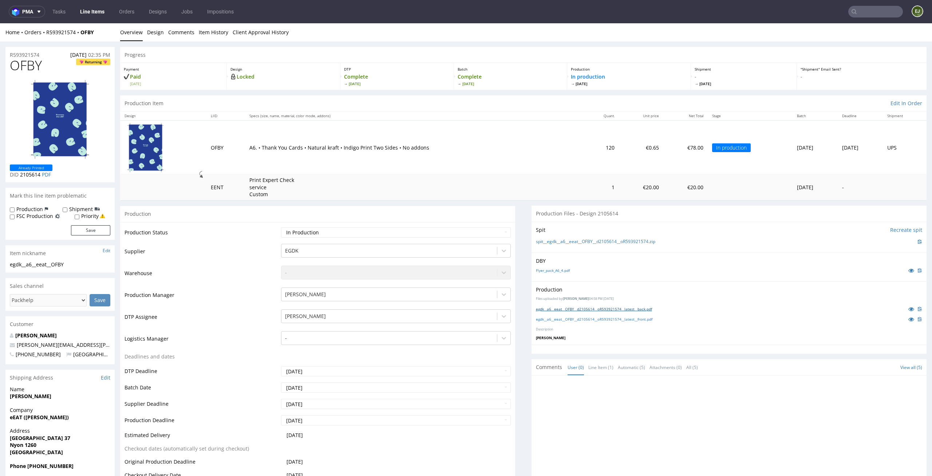
click at [643, 306] on link "egdk__a6__eeat__OFBY__d2105614__oR593921574__latest__back.pdf" at bounding box center [594, 308] width 116 height 5
click at [626, 320] on link "egdk__a6__eeat__OFBY__d2105614__oR593921574__latest__front.pdf" at bounding box center [594, 319] width 116 height 5
click at [565, 268] on link "Flyer_pack_A6_4.pdf" at bounding box center [553, 270] width 34 height 5
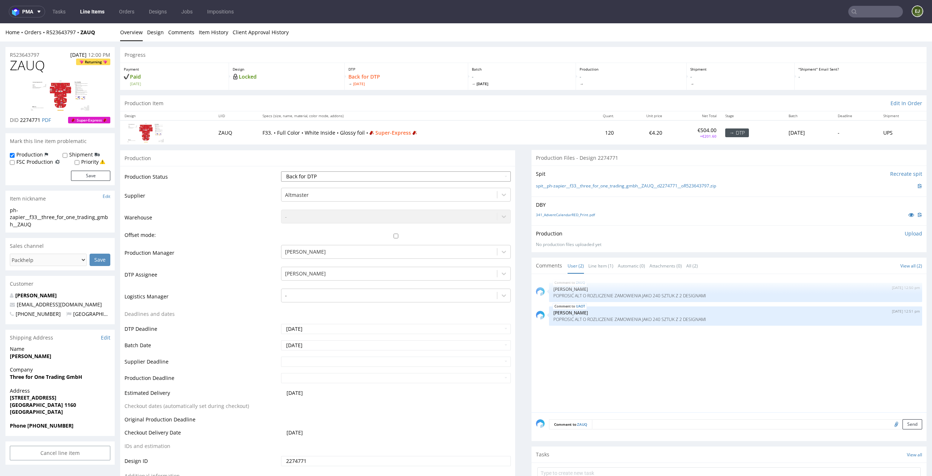
click at [453, 175] on select "Waiting for Artwork Waiting for Diecut Waiting for Mockup Waiting for DTP Waiti…" at bounding box center [396, 176] width 230 height 10
click at [281, 171] on select "Waiting for Artwork Waiting for Diecut Waiting for Mockup Waiting for DTP Waiti…" at bounding box center [396, 176] width 230 height 10
click at [440, 181] on select "Waiting for Artwork Waiting for Diecut Waiting for Mockup Waiting for DTP Waiti…" at bounding box center [396, 176] width 230 height 10
select select "dtp_issue"
click at [281, 171] on select "Waiting for Artwork Waiting for Diecut Waiting for Mockup Waiting for DTP Waiti…" at bounding box center [396, 176] width 230 height 10
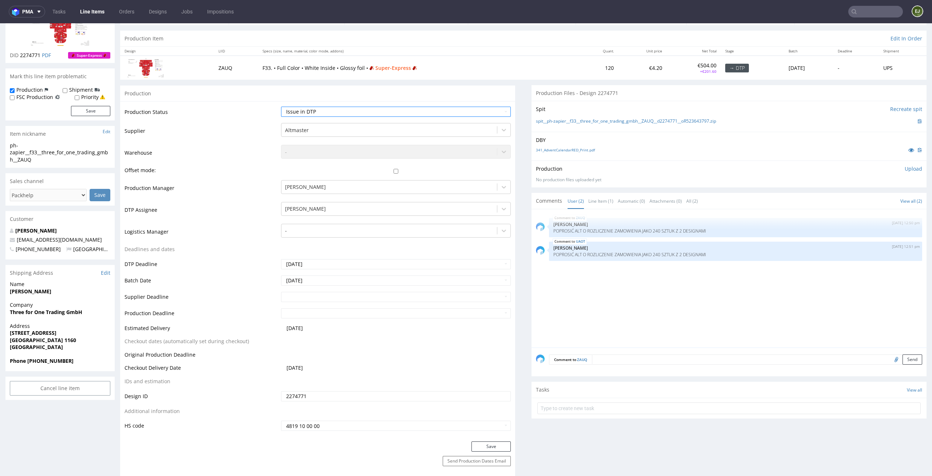
scroll to position [79, 0]
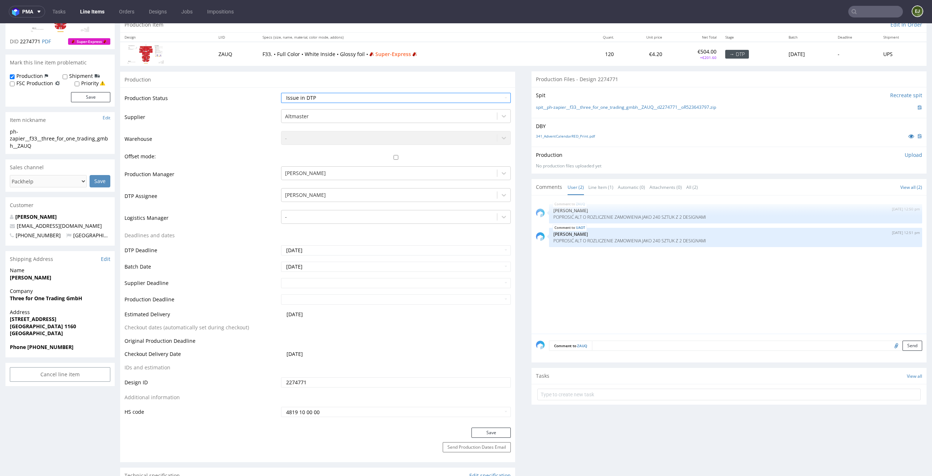
click at [487, 439] on div "Save" at bounding box center [317, 435] width 395 height 15
click at [491, 434] on button "Save" at bounding box center [490, 433] width 39 height 10
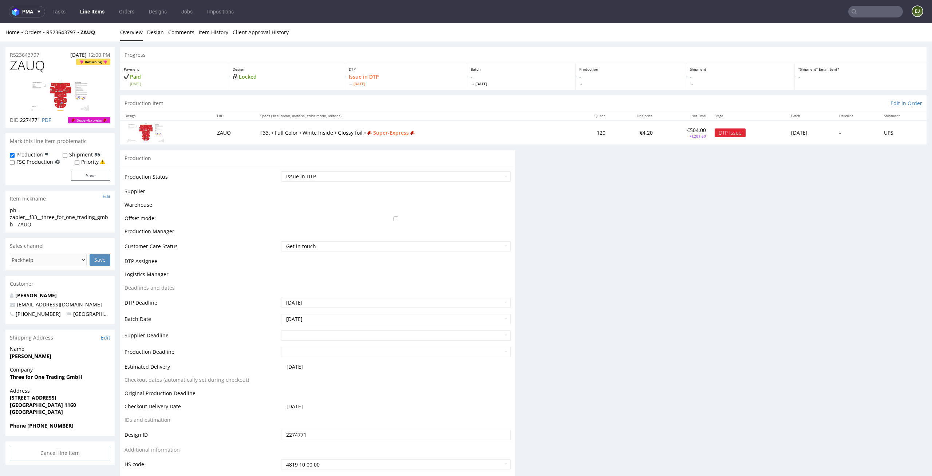
scroll to position [0, 0]
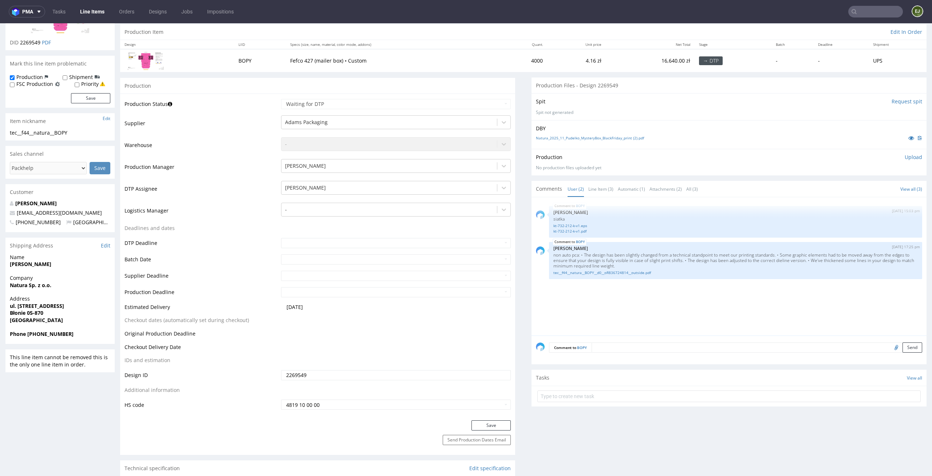
scroll to position [103, 0]
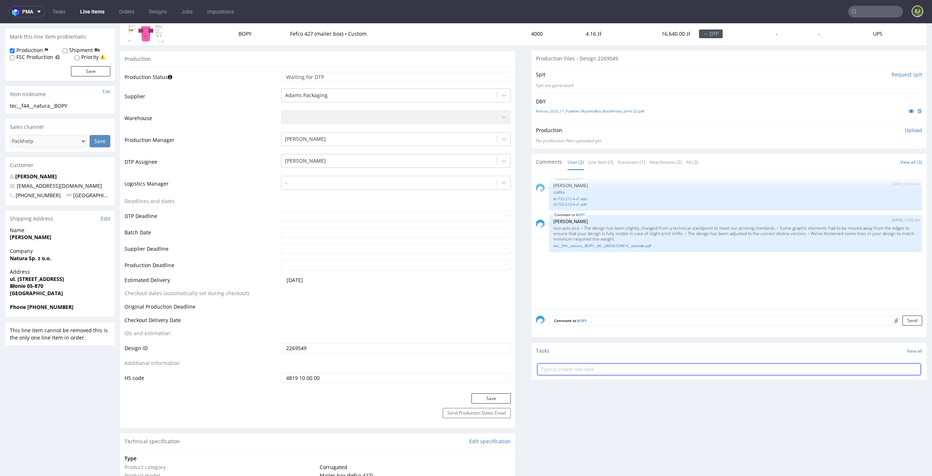
click at [596, 365] on input "text" at bounding box center [728, 370] width 383 height 12
type input "pilne custom dc"
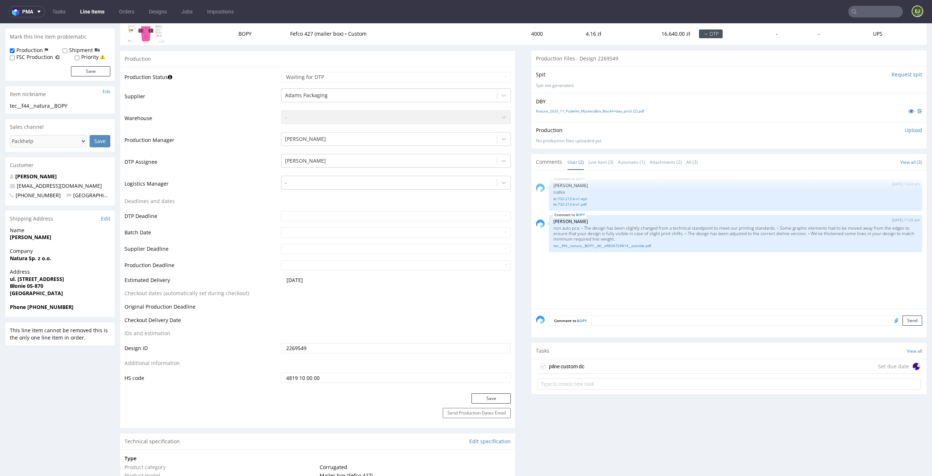
click at [607, 365] on div "pilne custom dc Set due date" at bounding box center [728, 366] width 383 height 15
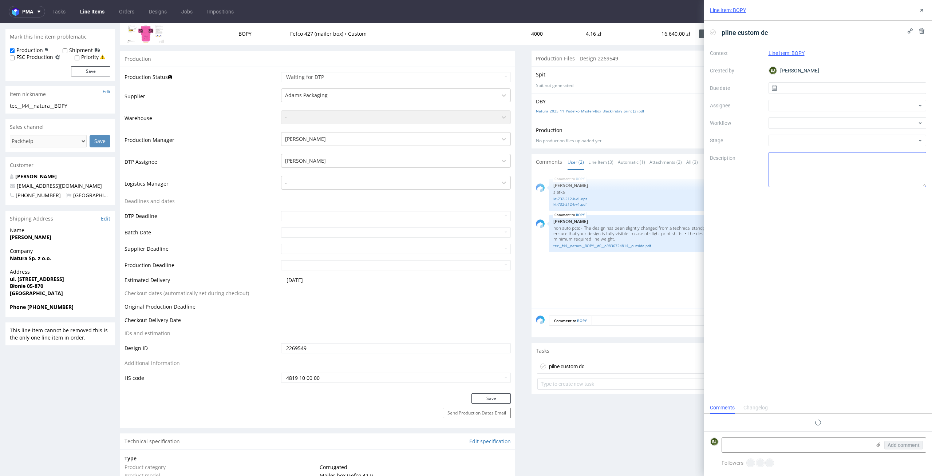
scroll to position [6, 0]
click at [827, 83] on input "text" at bounding box center [847, 88] width 158 height 12
click at [834, 162] on span "14" at bounding box center [835, 161] width 6 height 7
type input "[DATE]"
click at [836, 123] on div at bounding box center [847, 123] width 158 height 12
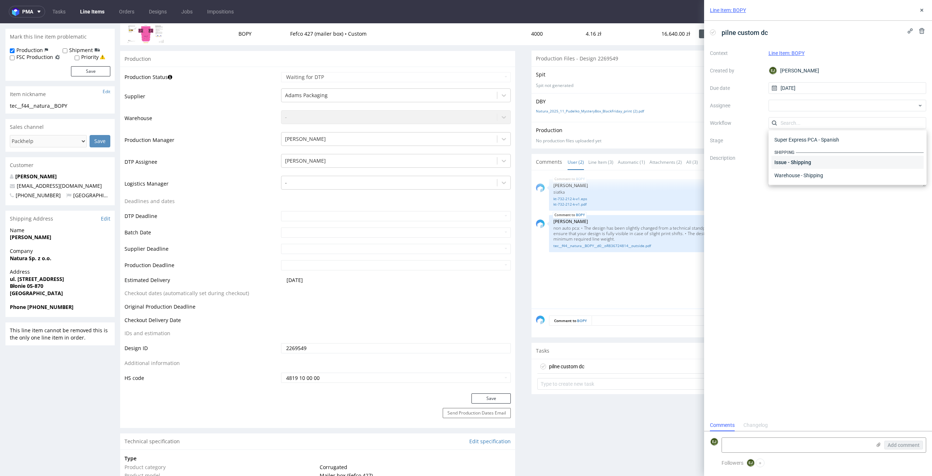
scroll to position [0, 0]
click at [848, 150] on div "DTP - Double Check" at bounding box center [847, 149] width 152 height 13
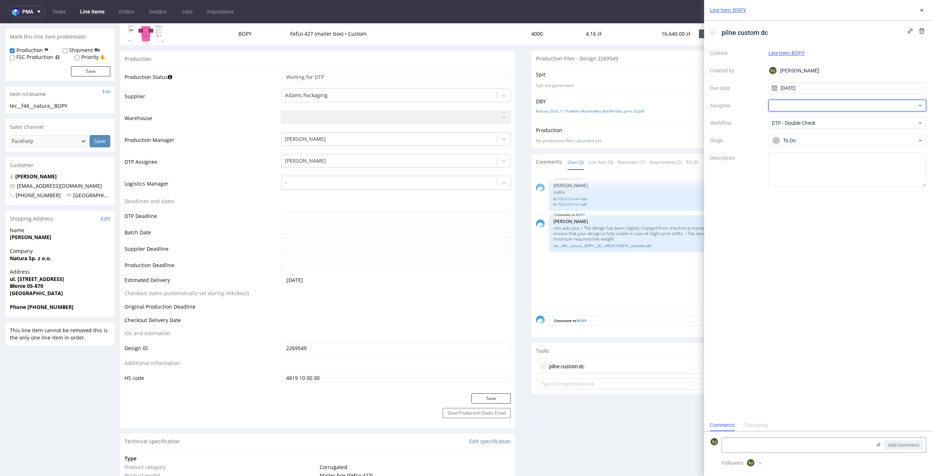
click at [806, 106] on div at bounding box center [847, 106] width 158 height 12
type input "karo"
click at [813, 129] on div "KM Karol Markowski" at bounding box center [847, 133] width 152 height 12
click at [818, 312] on div "pilne custom dc Context Line Item: BOPY Created by EJ Elżbieta Jelińska Due dat…" at bounding box center [818, 220] width 228 height 398
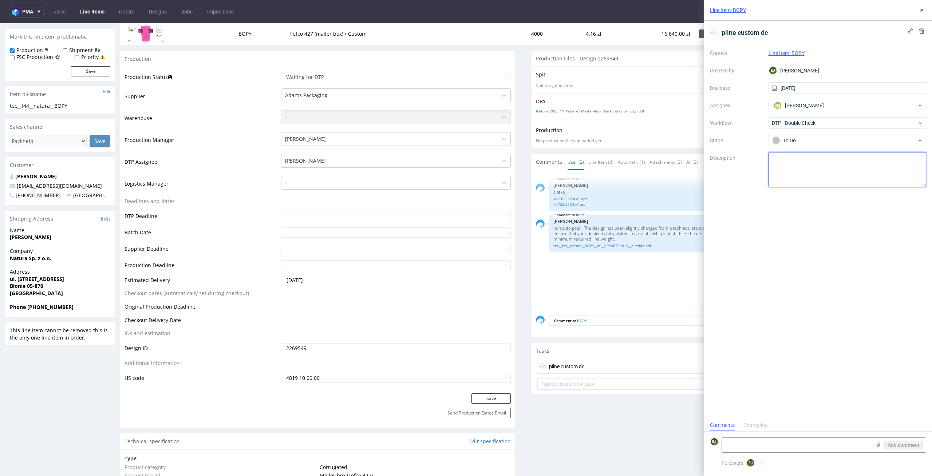
click at [807, 186] on textarea at bounding box center [847, 169] width 158 height 35
type textarea "Plik jest w komentarzu, zaakceptowane przez klienta (bład zmiany statusu zamówi…"
click at [909, 406] on div "pilne custom dc Context Line Item: BOPY Created by EJ Elżbieta Jelińska Due dat…" at bounding box center [818, 220] width 228 height 398
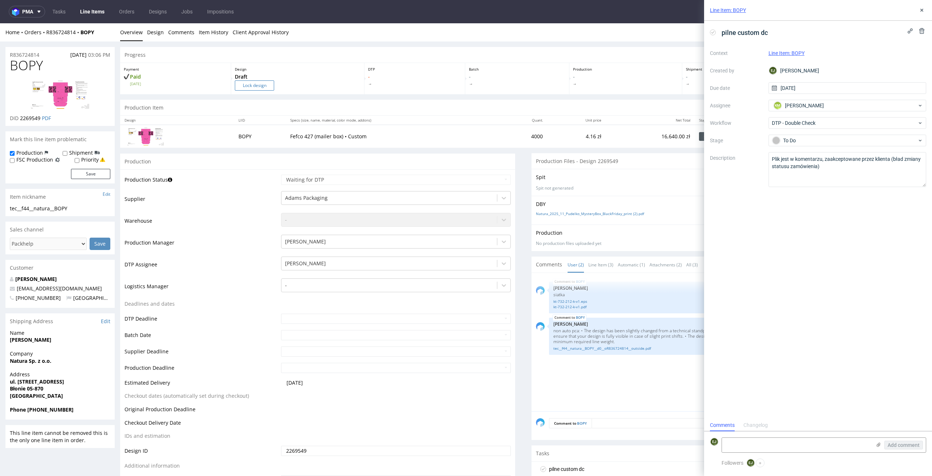
click at [247, 87] on input "Lock design" at bounding box center [254, 85] width 39 height 10
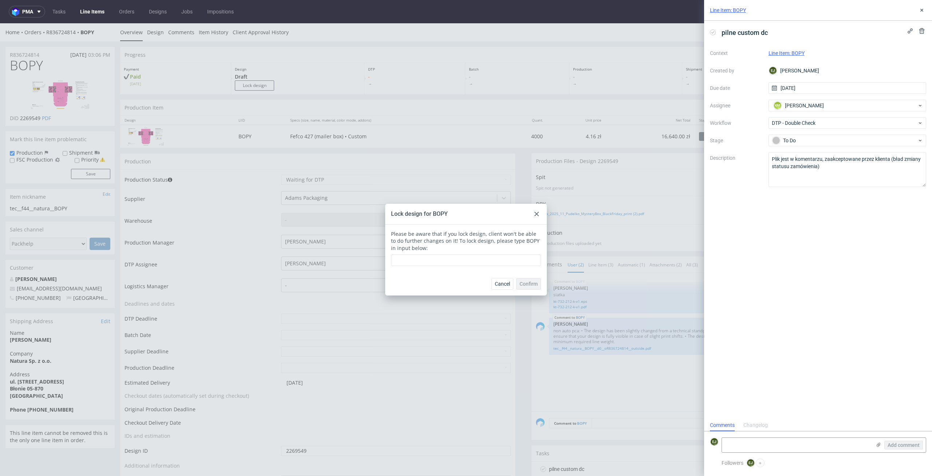
click at [448, 266] on div "Please be aware that if you lock design, client won't be able to do further cha…" at bounding box center [466, 249] width 162 height 48
click at [447, 263] on input "text" at bounding box center [466, 260] width 150 height 12
type input "BOPY"
click at [527, 284] on span "Confirm" at bounding box center [528, 283] width 18 height 5
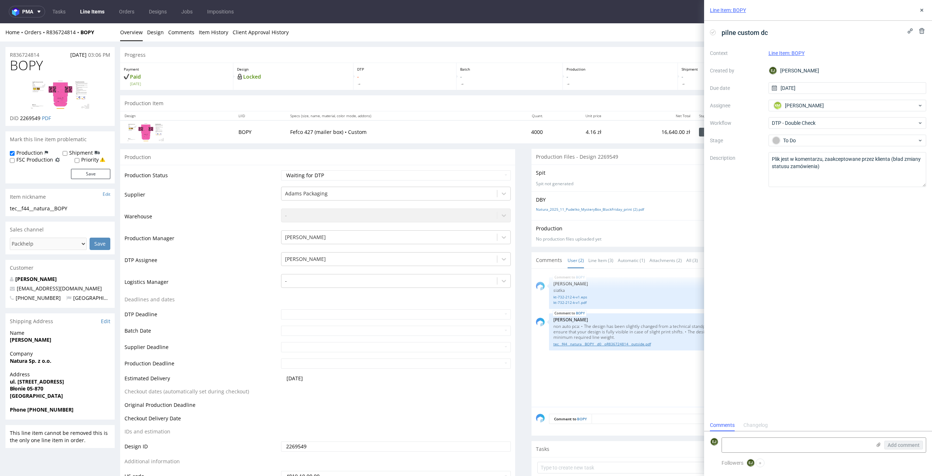
click at [596, 342] on link "tec__f44__natura__BOPY__d0__oR836724814__outside.pdf" at bounding box center [735, 343] width 364 height 5
click at [828, 163] on textarea "Plik jest w komentarzu, zaakceptowane przez klienta (bład zmiany statusu zamówi…" at bounding box center [847, 169] width 158 height 35
drag, startPoint x: 827, startPoint y: 166, endPoint x: 700, endPoint y: 145, distance: 129.2
click at [700, 145] on div "Line Item: BOPY pilne custom dc Context Line Item: BOPY Created by EJ Elżbieta …" at bounding box center [813, 238] width 237 height 476
type textarea "Plik zaakceptowany prze klienta"
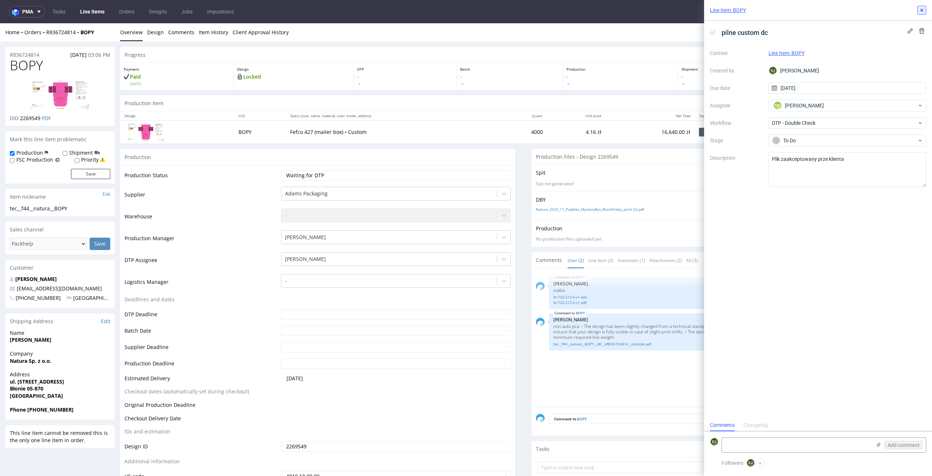
click at [921, 9] on icon at bounding box center [922, 10] width 6 height 6
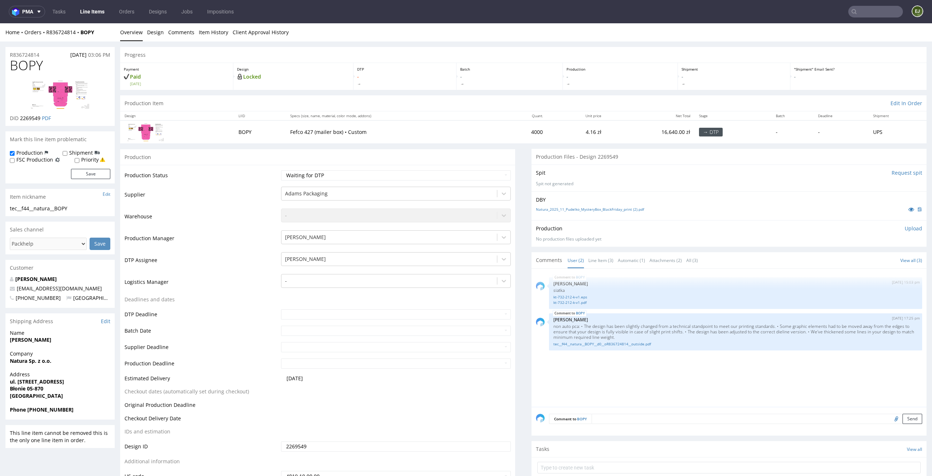
click at [909, 230] on p "Upload" at bounding box center [912, 228] width 17 height 7
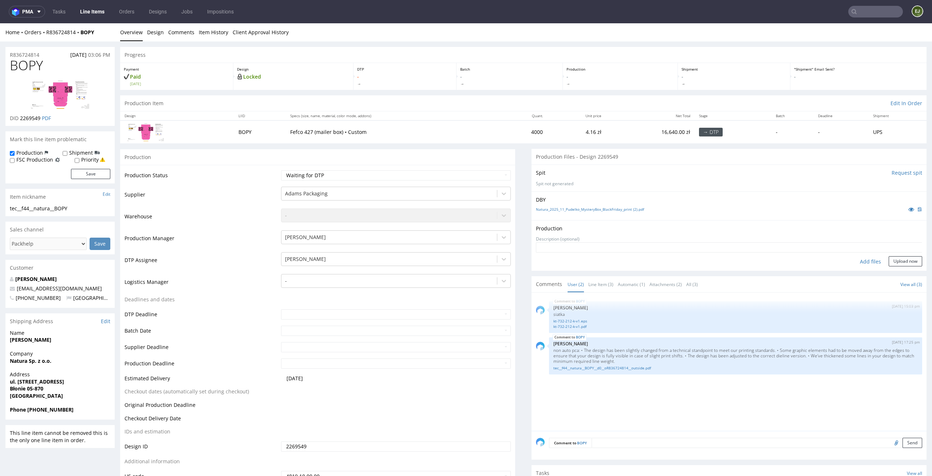
click at [866, 263] on div "Add files" at bounding box center [870, 261] width 36 height 11
type input "C:\fakepath\tec__f44__natura__BOPY__d0__oR836724814__outside.pdf"
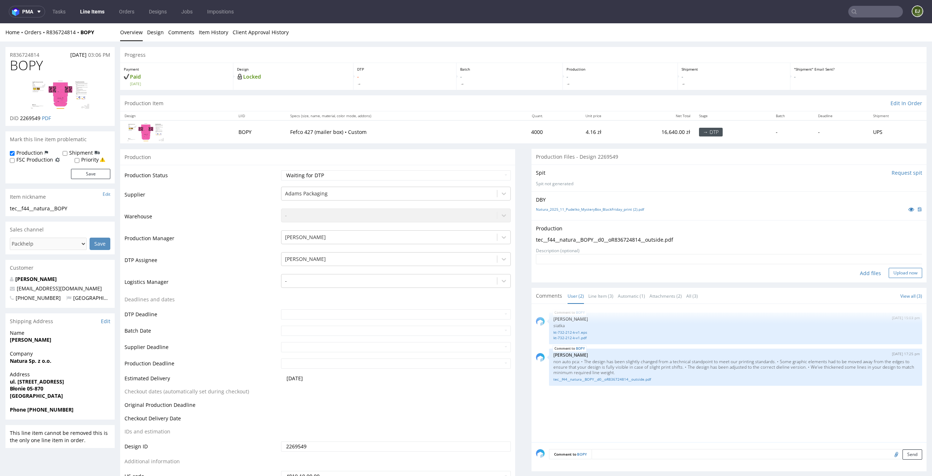
click at [888, 272] on button "Upload now" at bounding box center [904, 273] width 33 height 10
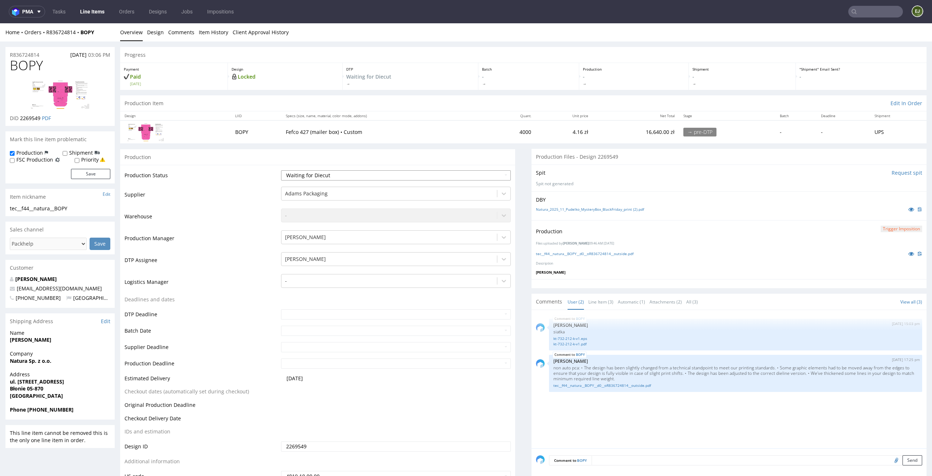
click at [489, 174] on select "Waiting for Artwork Waiting for Diecut Waiting for Mockup Waiting for DTP Waiti…" at bounding box center [396, 175] width 230 height 10
select select "dtp_waiting_for_double_check"
click at [281, 170] on select "Waiting for Artwork Waiting for Diecut Waiting for Mockup Waiting for DTP Waiti…" at bounding box center [396, 175] width 230 height 10
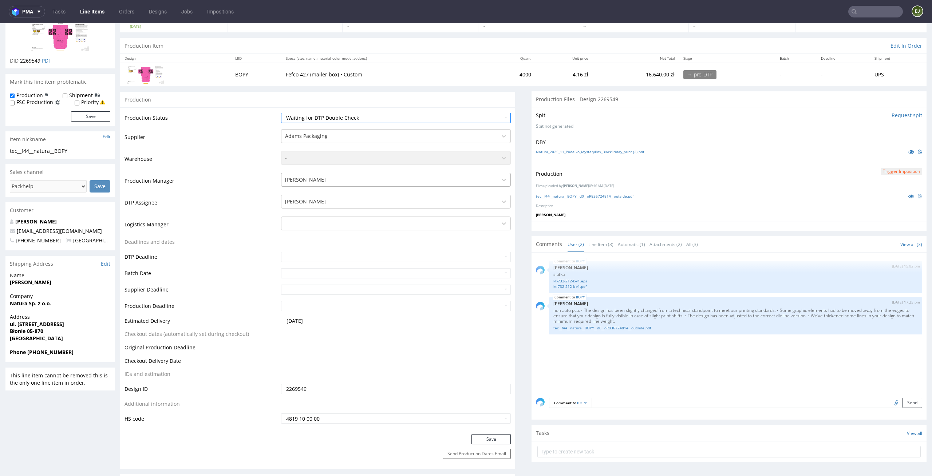
scroll to position [128, 0]
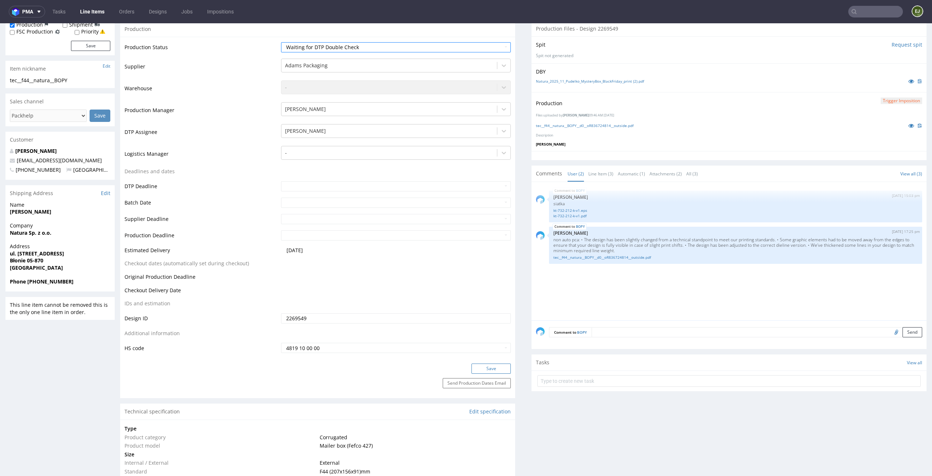
click at [496, 366] on button "Save" at bounding box center [490, 369] width 39 height 10
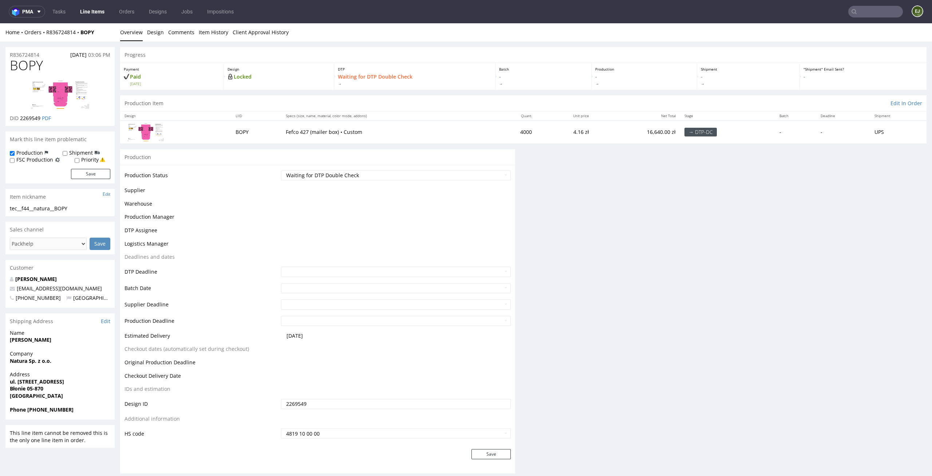
scroll to position [0, 0]
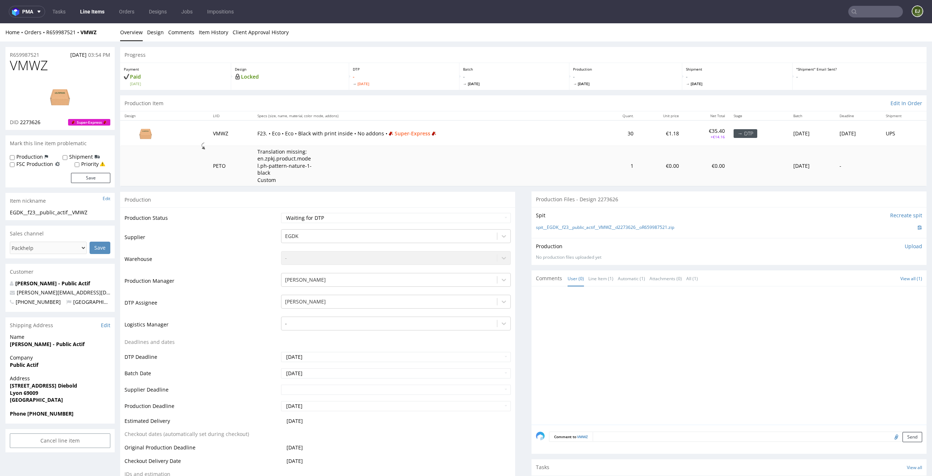
click at [508, 76] on p "- Wed 15 Oct" at bounding box center [514, 79] width 103 height 13
click at [442, 218] on select "Waiting for Artwork Waiting for Diecut Waiting for Mockup Waiting for DTP Waiti…" at bounding box center [396, 218] width 230 height 10
select select "dtp_in_process"
click at [281, 213] on select "Waiting for Artwork Waiting for Diecut Waiting for Mockup Waiting for DTP Waiti…" at bounding box center [396, 218] width 230 height 10
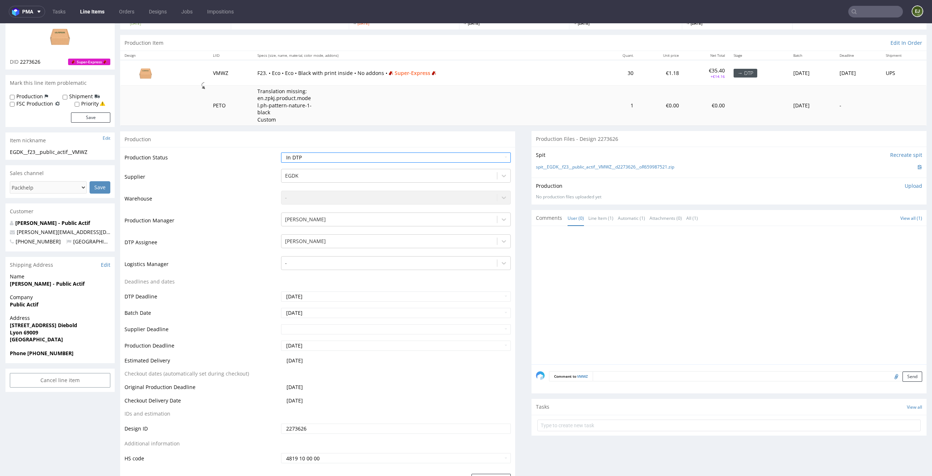
scroll to position [114, 0]
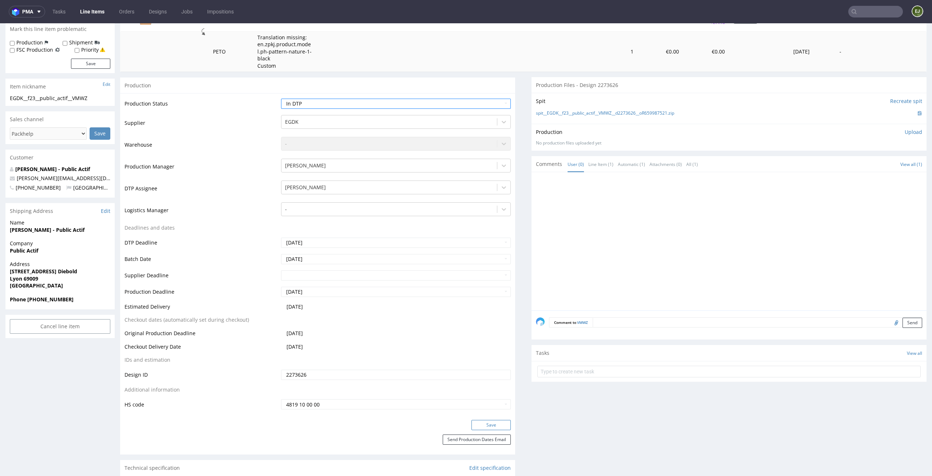
click at [492, 424] on button "Save" at bounding box center [490, 425] width 39 height 10
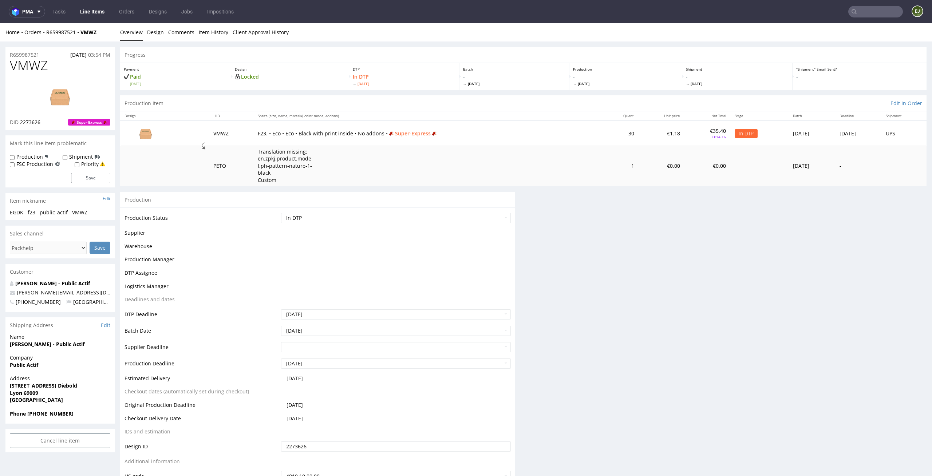
scroll to position [0, 0]
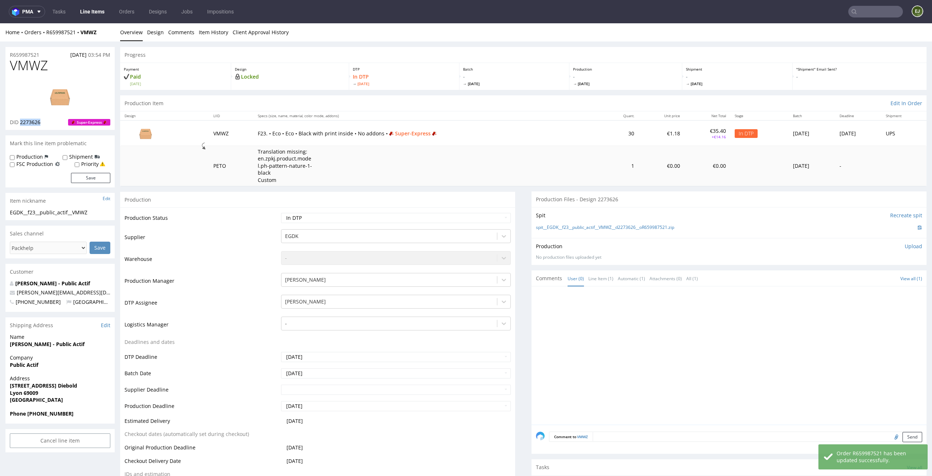
drag, startPoint x: 48, startPoint y: 124, endPoint x: 20, endPoint y: 123, distance: 28.8
click at [20, 123] on div "DID 2273626 Super-Express" at bounding box center [60, 122] width 100 height 7
copy span "2273626"
click at [162, 27] on link "Design" at bounding box center [155, 32] width 17 height 18
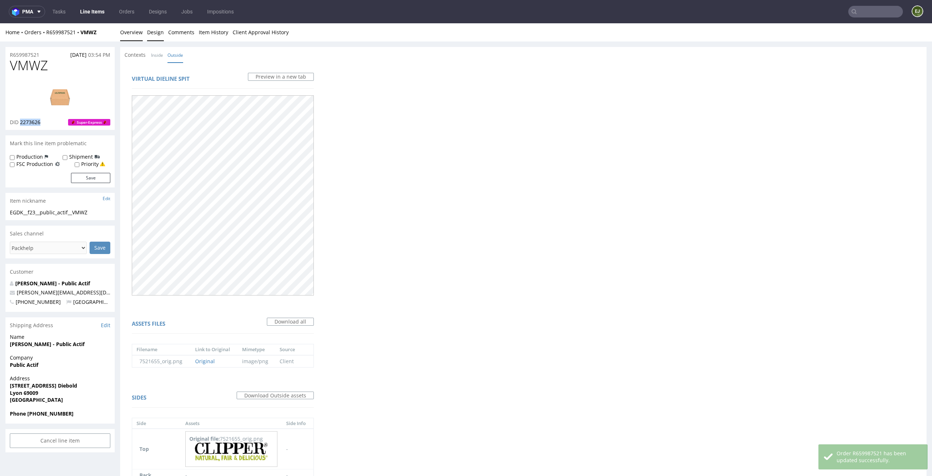
click at [139, 27] on link "Overview" at bounding box center [131, 32] width 23 height 18
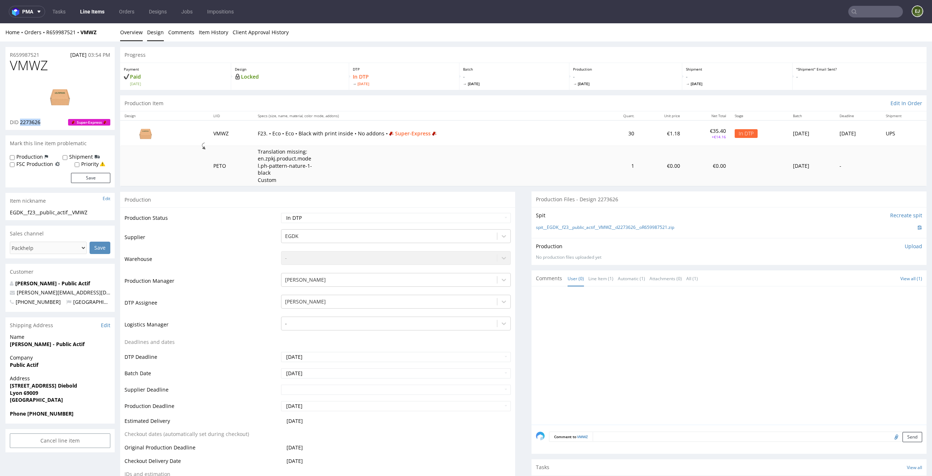
click at [159, 35] on link "Design" at bounding box center [155, 32] width 17 height 18
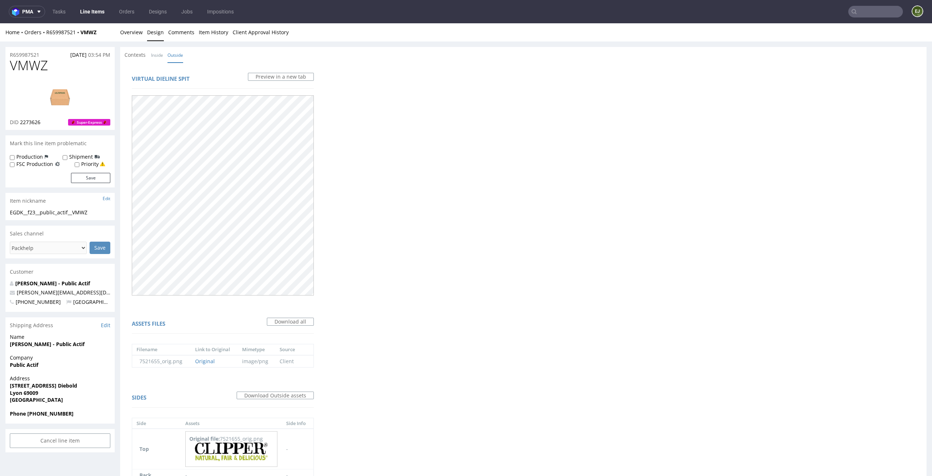
click at [150, 53] on div "Contexts Inside Outside" at bounding box center [155, 54] width 63 height 7
click at [155, 53] on link "Inside" at bounding box center [157, 55] width 12 height 16
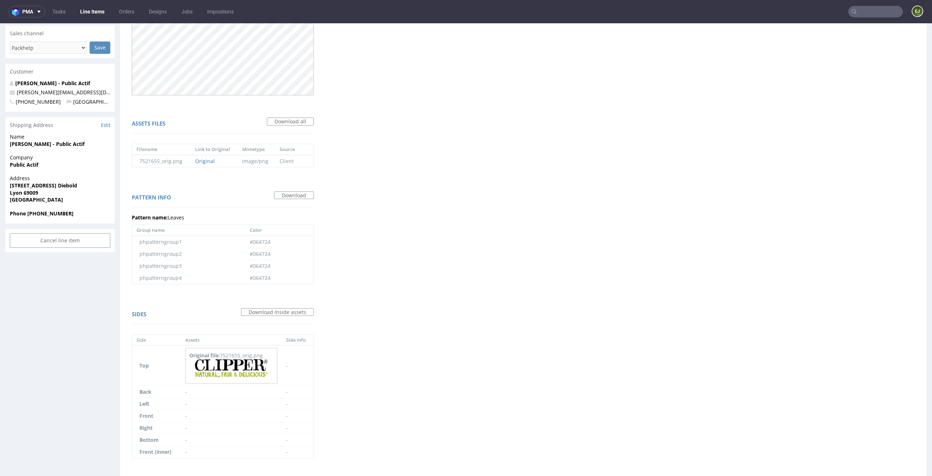
scroll to position [227, 0]
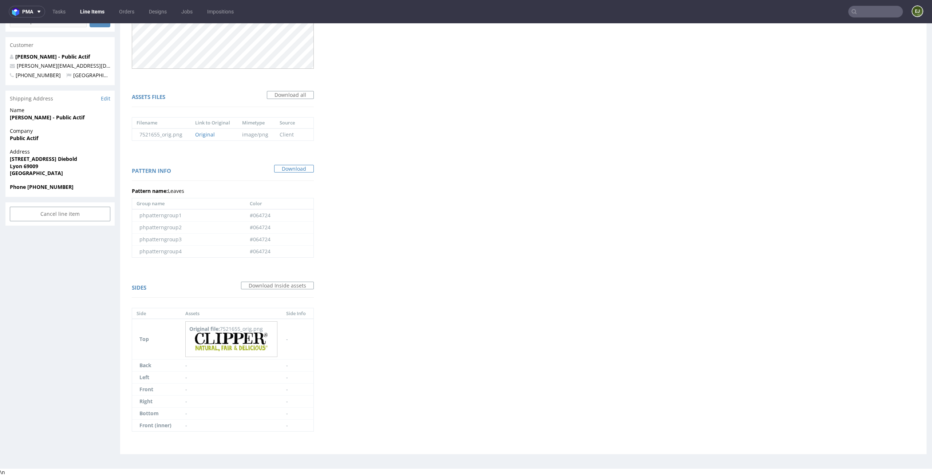
click at [297, 168] on link "Download" at bounding box center [294, 169] width 40 height 8
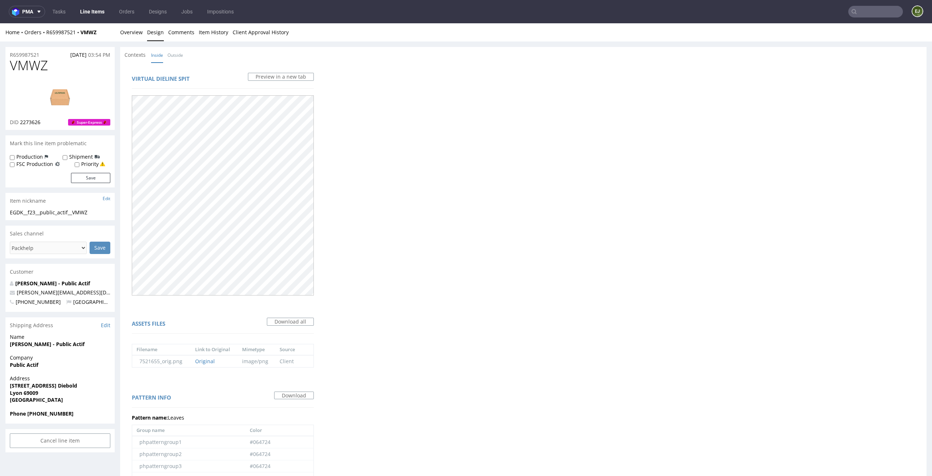
click at [49, 76] on link at bounding box center [60, 96] width 58 height 44
drag, startPoint x: 50, startPoint y: 68, endPoint x: 0, endPoint y: 68, distance: 49.9
click at [0, 68] on div "R659987521 13.10.2025 03:54 PM VMWZ DID 2273626 Super-Express Mark this line it…" at bounding box center [466, 366] width 932 height 650
copy span "VMWZ"
click at [132, 37] on link "Overview" at bounding box center [131, 32] width 23 height 18
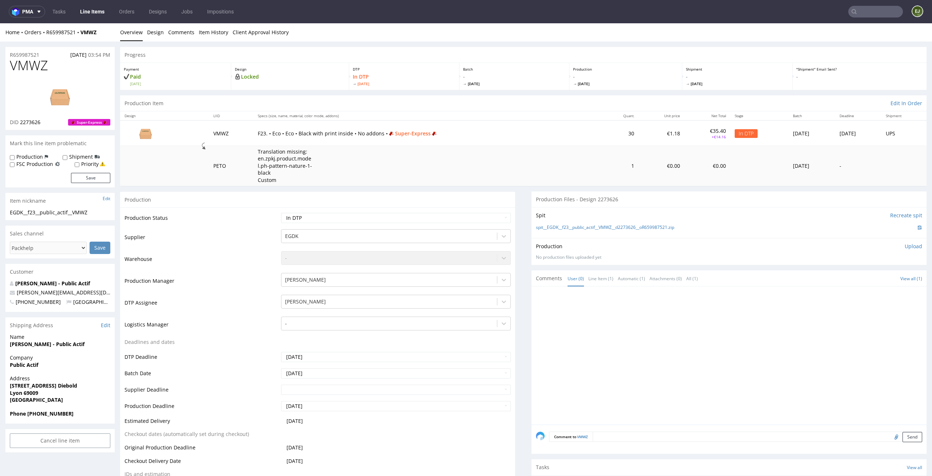
click at [580, 222] on div "Spit Recreate spit spit__EGDK__f23__public_actif__VMWZ__d2273626__oR659987521.z…" at bounding box center [728, 222] width 395 height 31
click at [580, 227] on link "spit__EGDK__f23__public_actif__VMWZ__d2273626__oR659987521.zip" at bounding box center [605, 228] width 138 height 6
click at [904, 246] on p "Upload" at bounding box center [912, 246] width 17 height 7
click at [861, 282] on div "Add files" at bounding box center [870, 279] width 36 height 11
type input "C:\fakepath\EGDK__f23__public_actif__VMWZ__d2273626__oR659987521__latest__insid…"
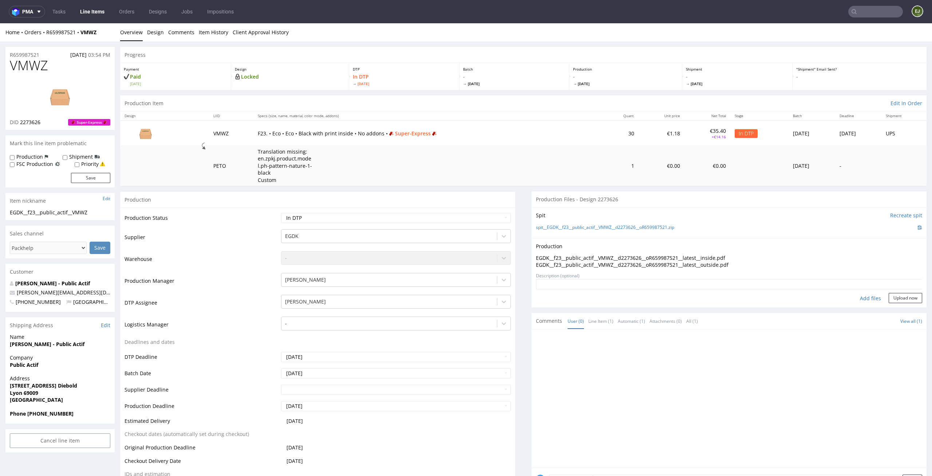
click at [912, 294] on div "Production Upload EGDK__f23__public_actif__VMWZ__d2273626__oR659987521__latest_…" at bounding box center [728, 273] width 395 height 70
click at [902, 302] on button "Upload now" at bounding box center [904, 298] width 33 height 10
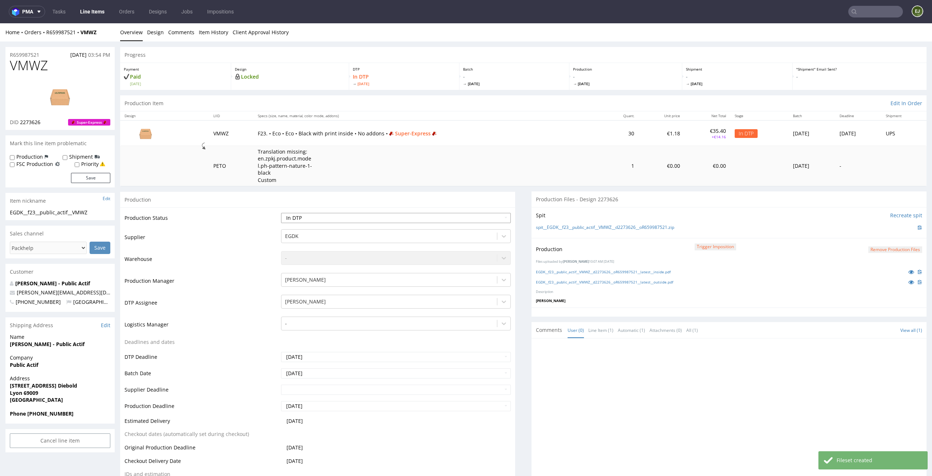
click at [496, 218] on select "Waiting for Artwork Waiting for Diecut Waiting for Mockup Waiting for DTP Waiti…" at bounding box center [396, 218] width 230 height 10
select select "dtp_production_ready"
click at [281, 213] on select "Waiting for Artwork Waiting for Diecut Waiting for Mockup Waiting for DTP Waiti…" at bounding box center [396, 218] width 230 height 10
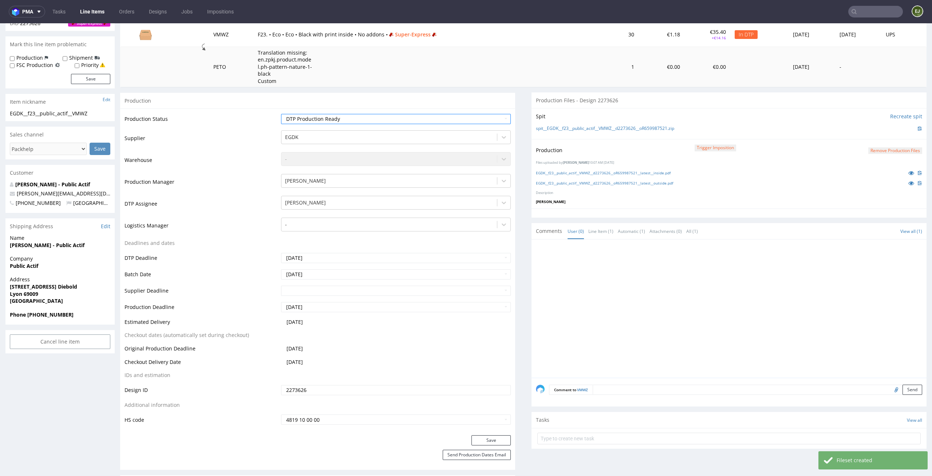
scroll to position [143, 0]
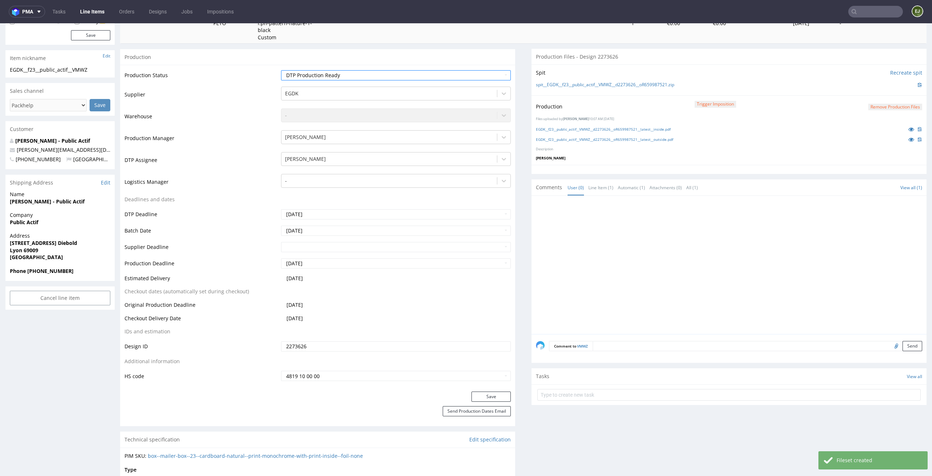
click at [490, 389] on div "Production Status Waiting for Artwork Waiting for Diecut Waiting for Mockup Wai…" at bounding box center [317, 228] width 395 height 327
click at [488, 392] on button "Save" at bounding box center [490, 397] width 39 height 10
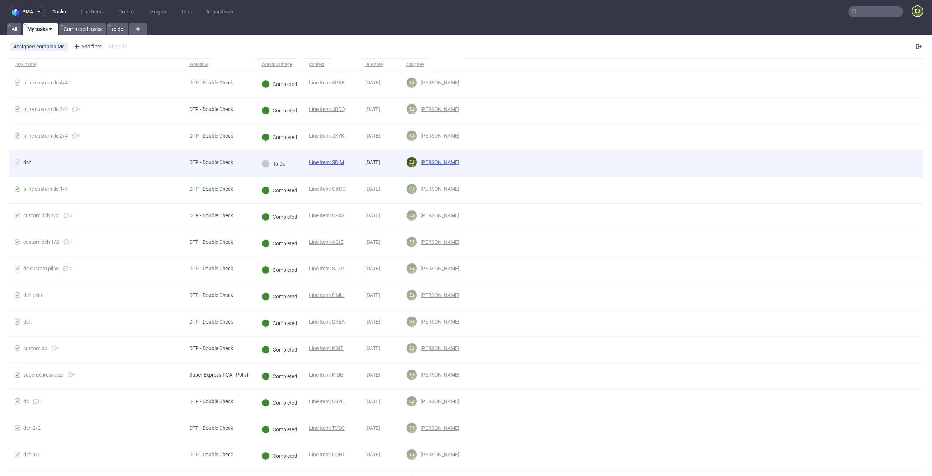
click at [315, 162] on link "Line Item: SBIM" at bounding box center [326, 162] width 35 height 6
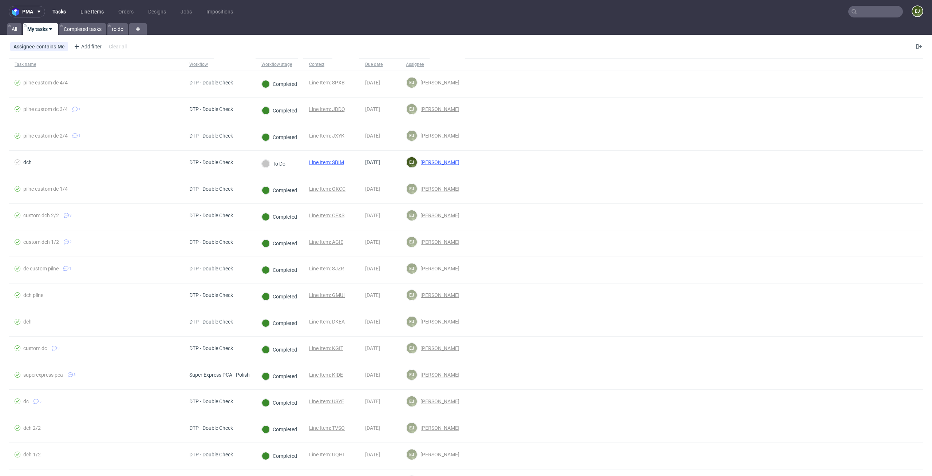
click at [93, 15] on link "Line Items" at bounding box center [92, 12] width 32 height 12
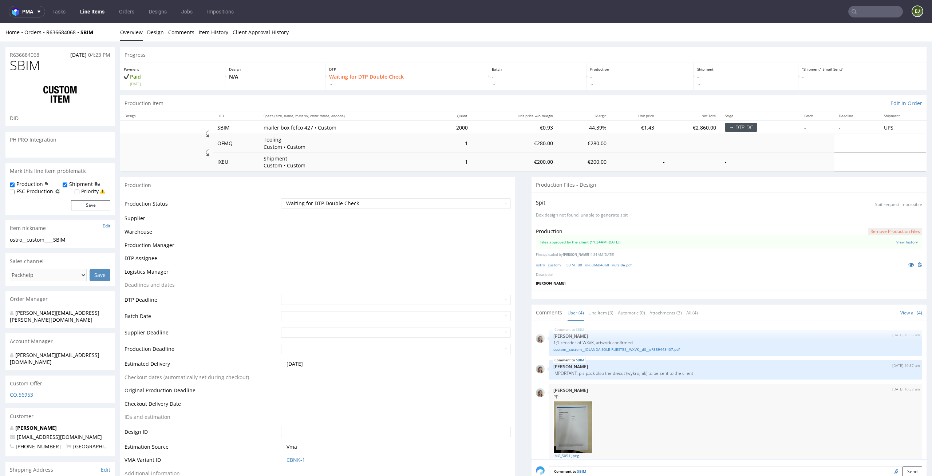
scroll to position [101, 0]
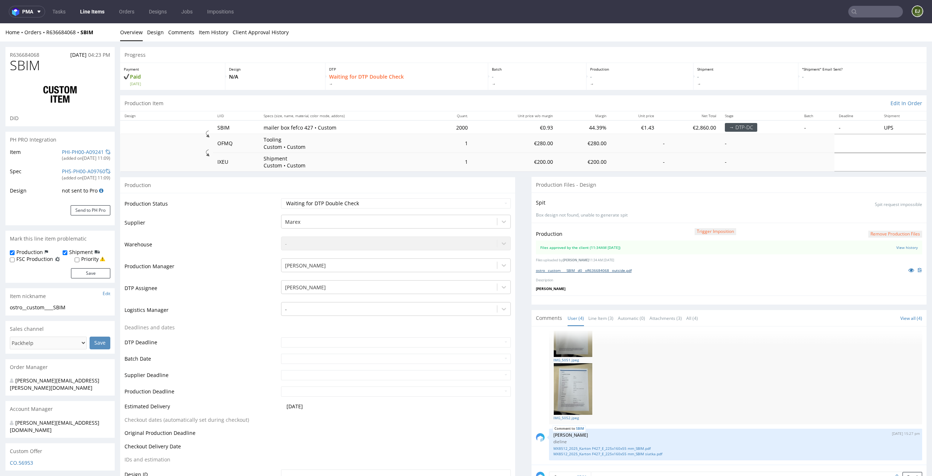
click at [584, 271] on link "ostro__custom____SBIM__d0__oR636684068__outside.pdf" at bounding box center [584, 270] width 96 height 5
click at [593, 313] on link "Line Item (3)" at bounding box center [600, 318] width 25 height 16
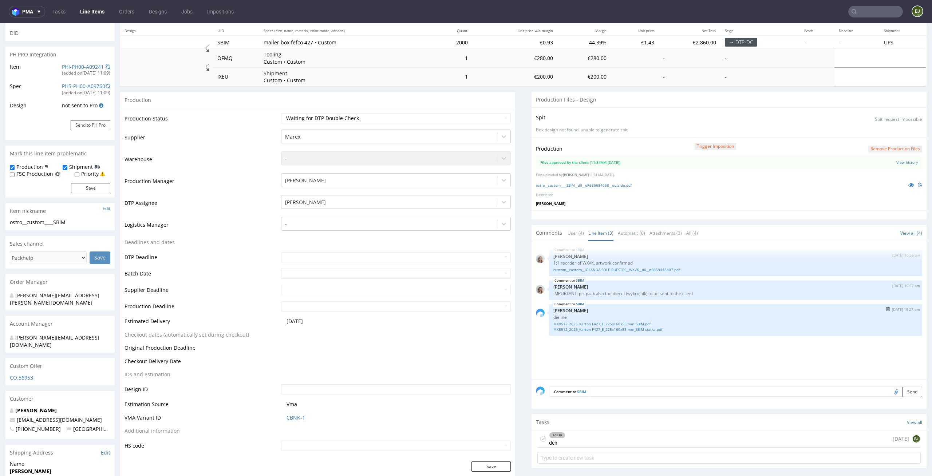
scroll to position [107, 0]
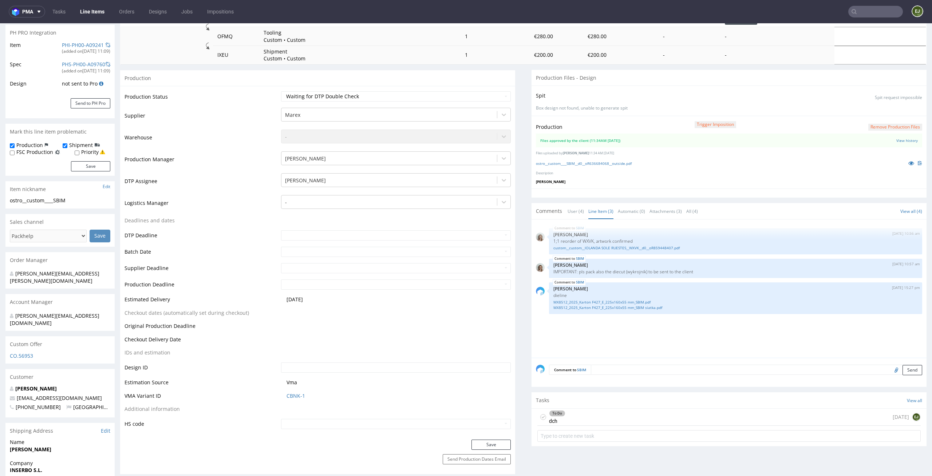
click at [569, 419] on div "To Do dch [DATE] EJ" at bounding box center [728, 417] width 383 height 17
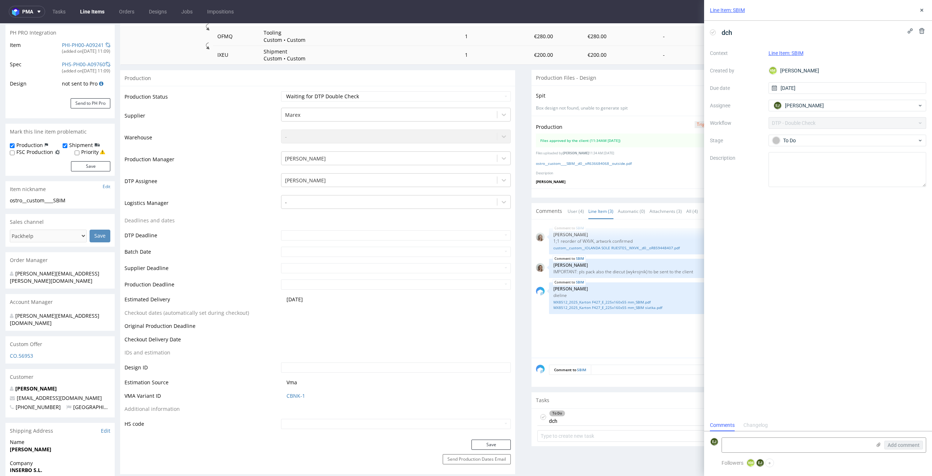
scroll to position [6, 0]
click at [541, 416] on div "To Do dch" at bounding box center [551, 417] width 28 height 17
click at [539, 411] on div "To Do dch" at bounding box center [551, 417] width 28 height 17
click at [540, 417] on icon at bounding box center [543, 417] width 6 height 6
click at [465, 98] on select "Waiting for Artwork Waiting for Diecut Waiting for Mockup Waiting for DTP Waiti…" at bounding box center [396, 96] width 230 height 10
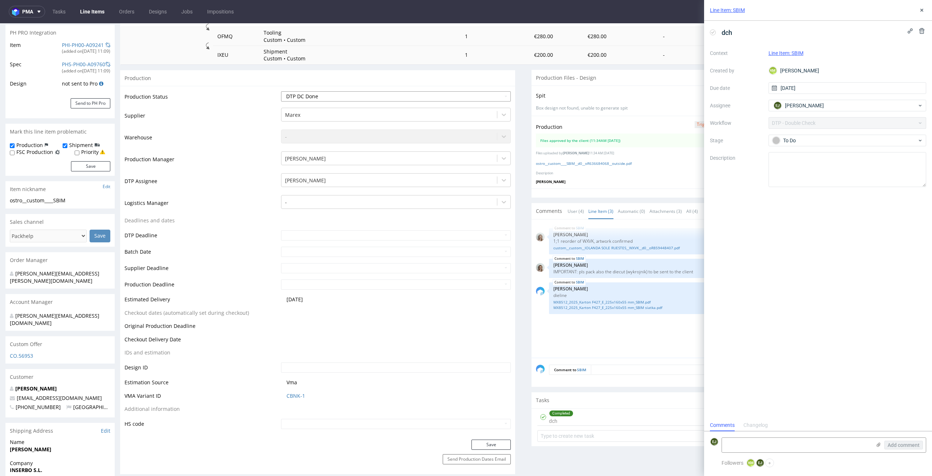
click at [281, 91] on select "Waiting for Artwork Waiting for Diecut Waiting for Mockup Waiting for DTP Waiti…" at bounding box center [396, 96] width 230 height 10
click at [467, 93] on select "Waiting for Artwork Waiting for Diecut Waiting for Mockup Waiting for DTP Waiti…" at bounding box center [396, 96] width 230 height 10
select select "dtp_production_ready"
click at [281, 91] on select "Waiting for Artwork Waiting for Diecut Waiting for Mockup Waiting for DTP Waiti…" at bounding box center [396, 96] width 230 height 10
click at [490, 446] on button "Save" at bounding box center [490, 445] width 39 height 10
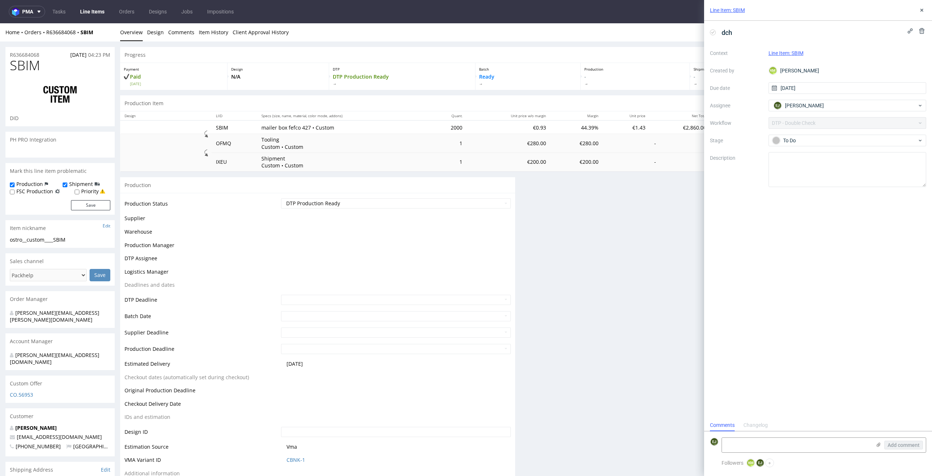
scroll to position [107, 0]
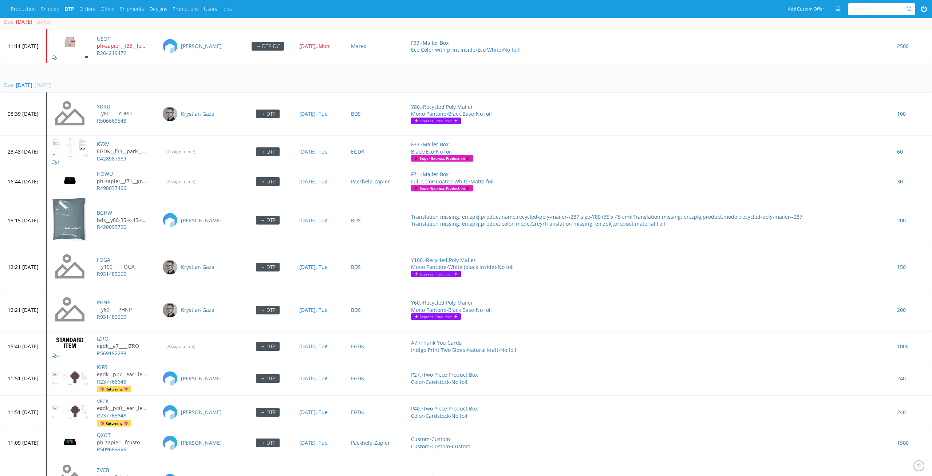
scroll to position [2159, 0]
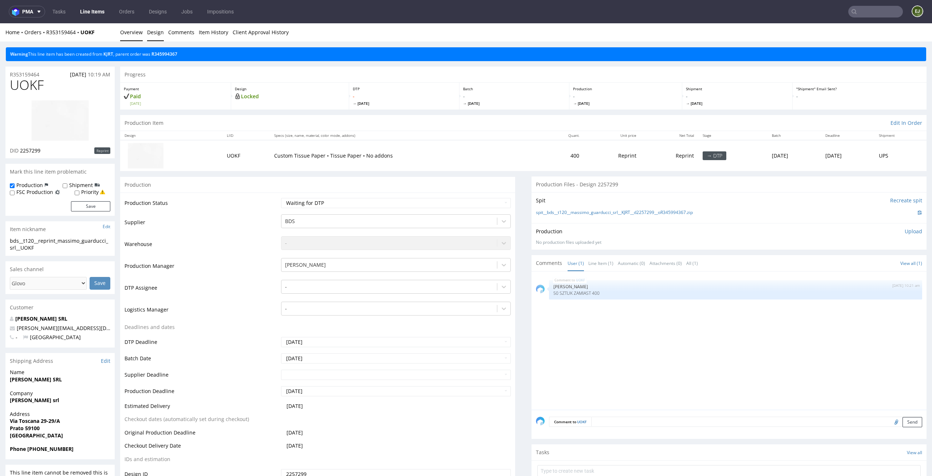
click at [158, 37] on link "Design" at bounding box center [155, 32] width 17 height 18
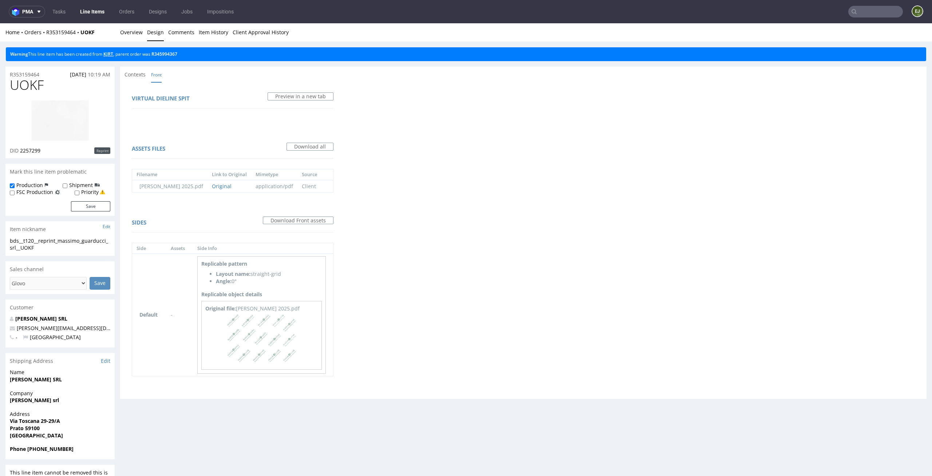
click at [111, 53] on link "KJRT" at bounding box center [108, 54] width 10 height 6
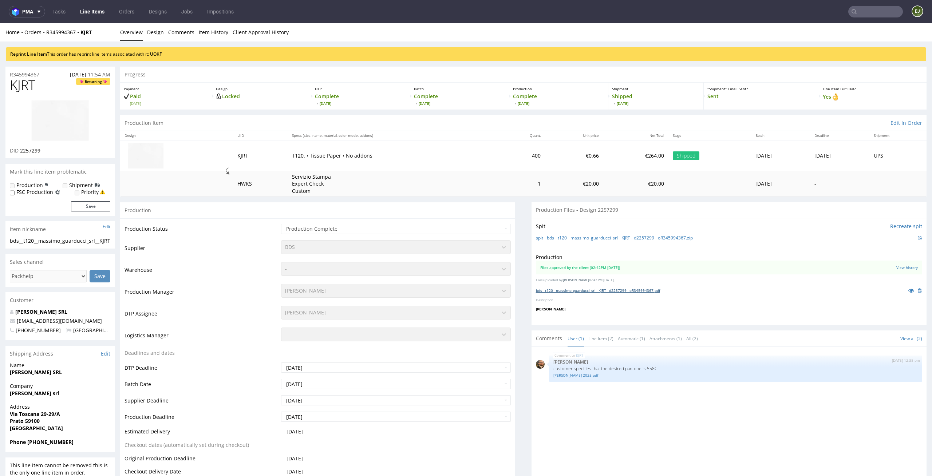
click at [578, 289] on link "bds__t120__massimo_guarducci_srl__KJRT__d2257299__oR345994367.pdf" at bounding box center [598, 290] width 124 height 5
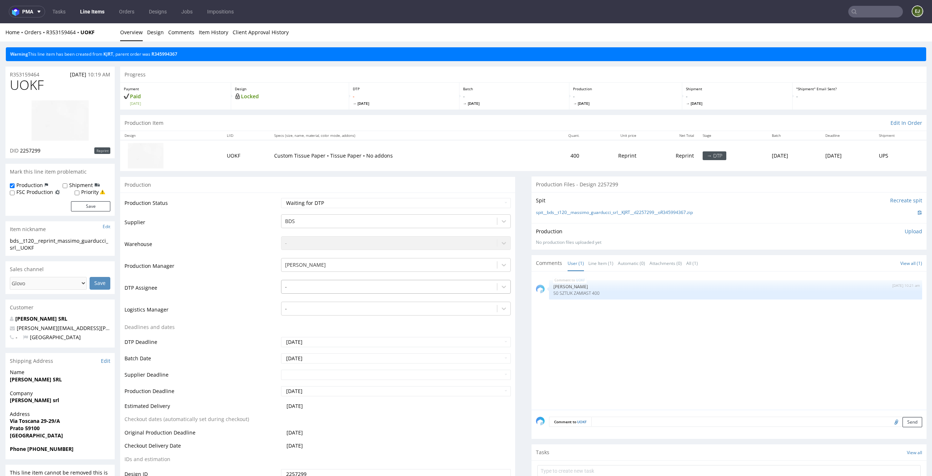
click at [368, 282] on div at bounding box center [389, 286] width 209 height 9
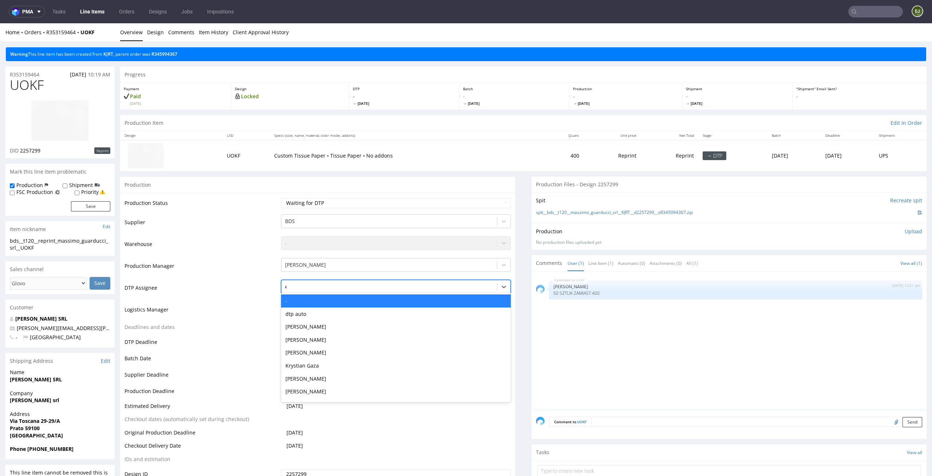
type input "el"
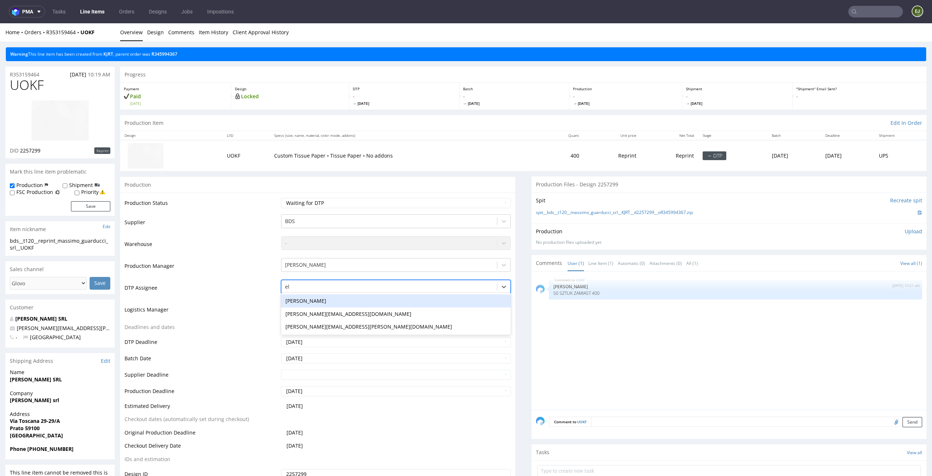
click at [362, 297] on div "[PERSON_NAME]" at bounding box center [396, 300] width 230 height 13
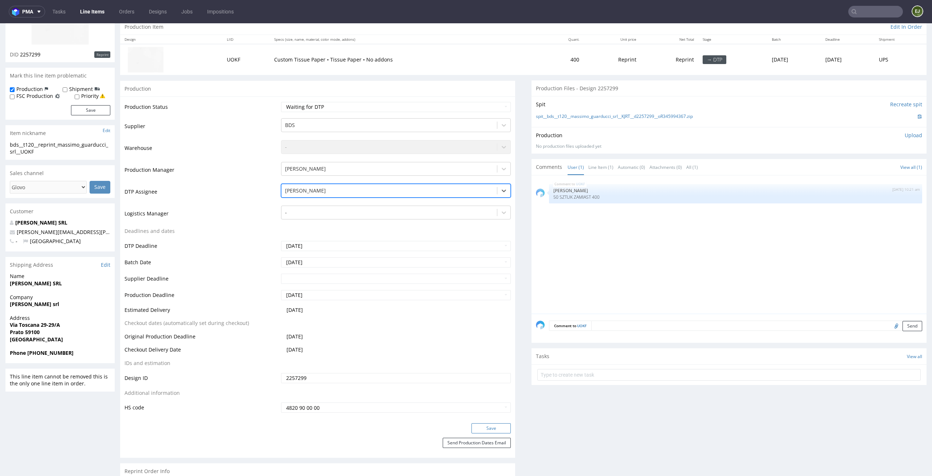
click at [495, 432] on button "Save" at bounding box center [490, 428] width 39 height 10
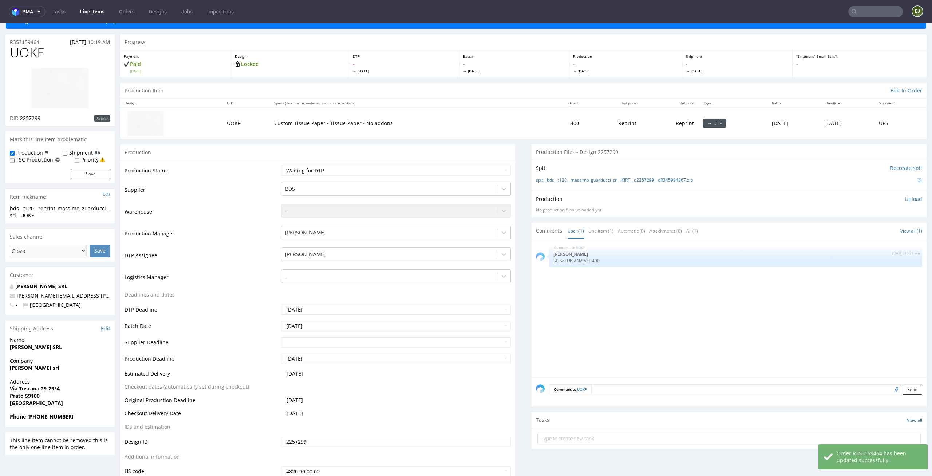
scroll to position [30, 0]
